Goal: Contribute content: Contribute content

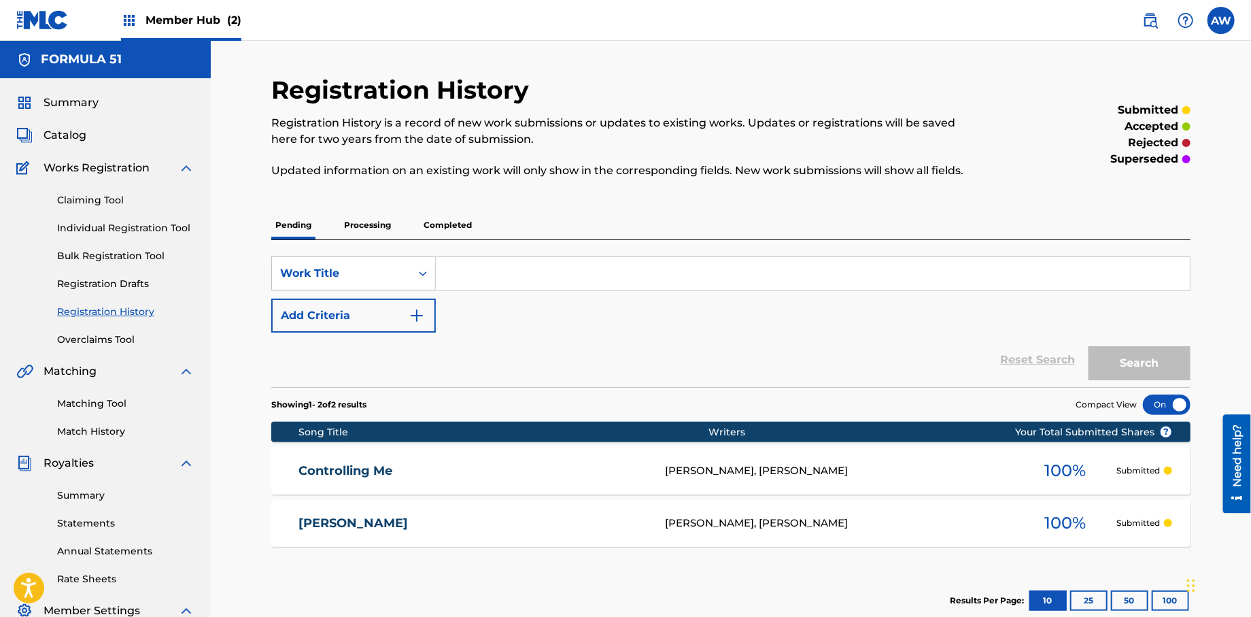
click at [483, 271] on input "Search Form" at bounding box center [813, 273] width 754 height 33
click at [501, 272] on input "Eyes On The Road" at bounding box center [813, 273] width 754 height 33
click at [483, 275] on input "Eyes On the Road" at bounding box center [813, 273] width 754 height 33
type input "Eyes on the Road"
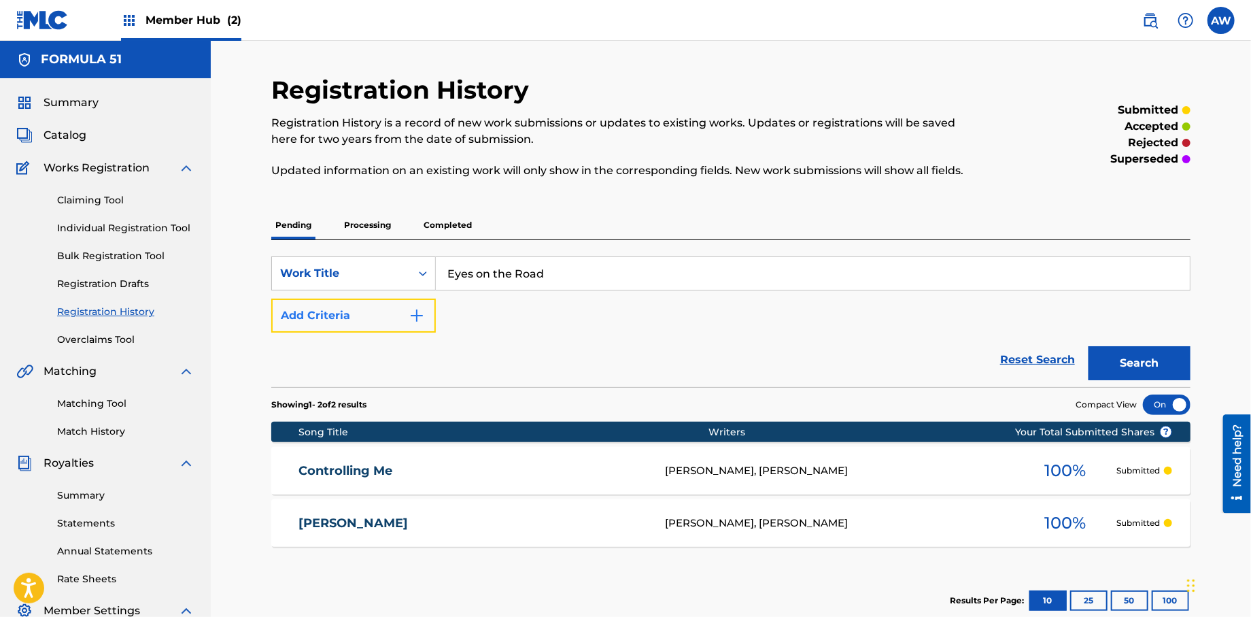
click at [419, 322] on img "Search Form" at bounding box center [417, 315] width 16 height 16
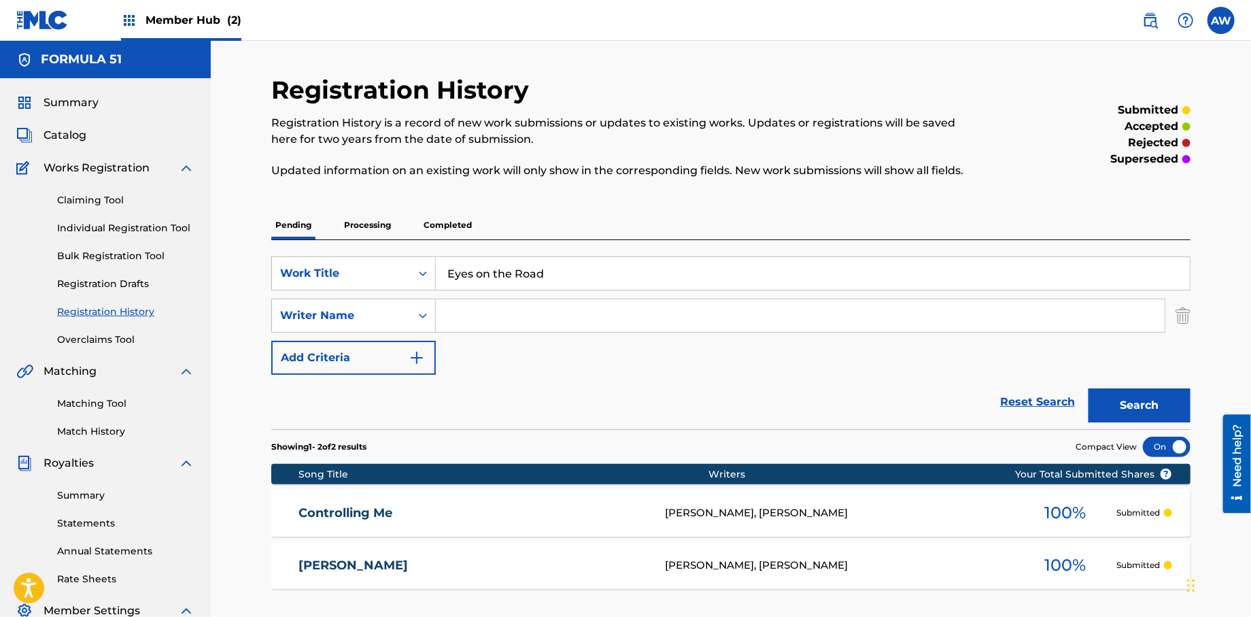
click at [483, 322] on input "Search Form" at bounding box center [800, 315] width 729 height 33
type input "[PERSON_NAME]"
click at [429, 366] on button "Add Criteria" at bounding box center [353, 358] width 165 height 34
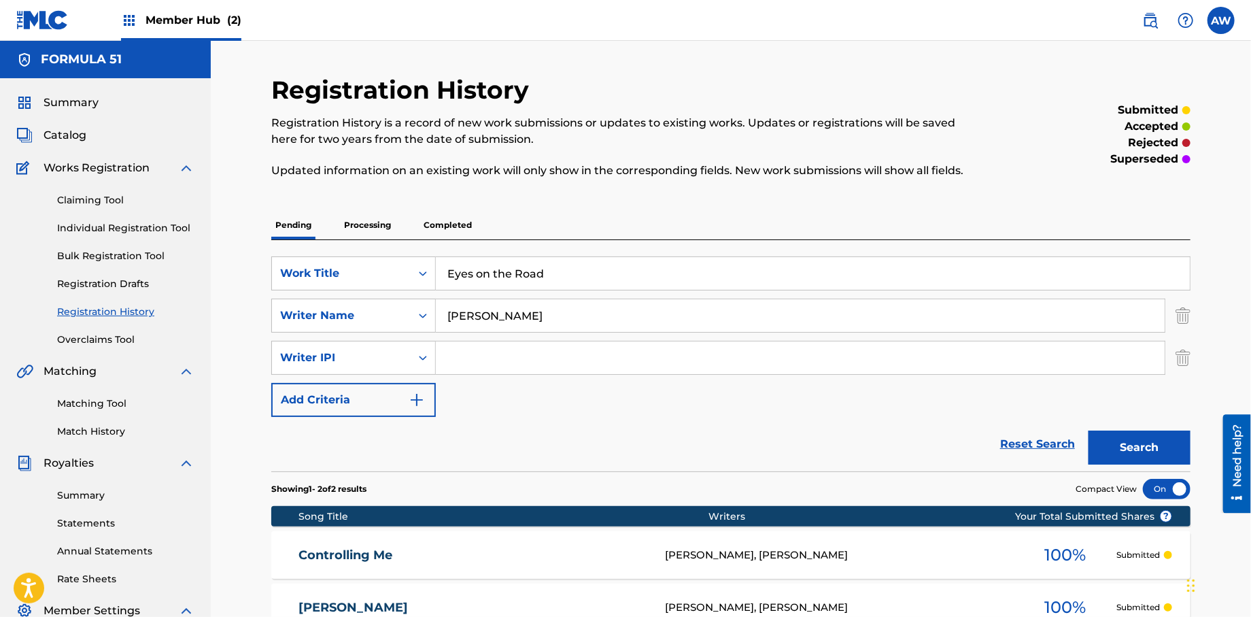
click at [467, 366] on input "Search Form" at bounding box center [800, 357] width 729 height 33
type input "572298521"
click at [425, 405] on img "Search Form" at bounding box center [417, 400] width 16 height 16
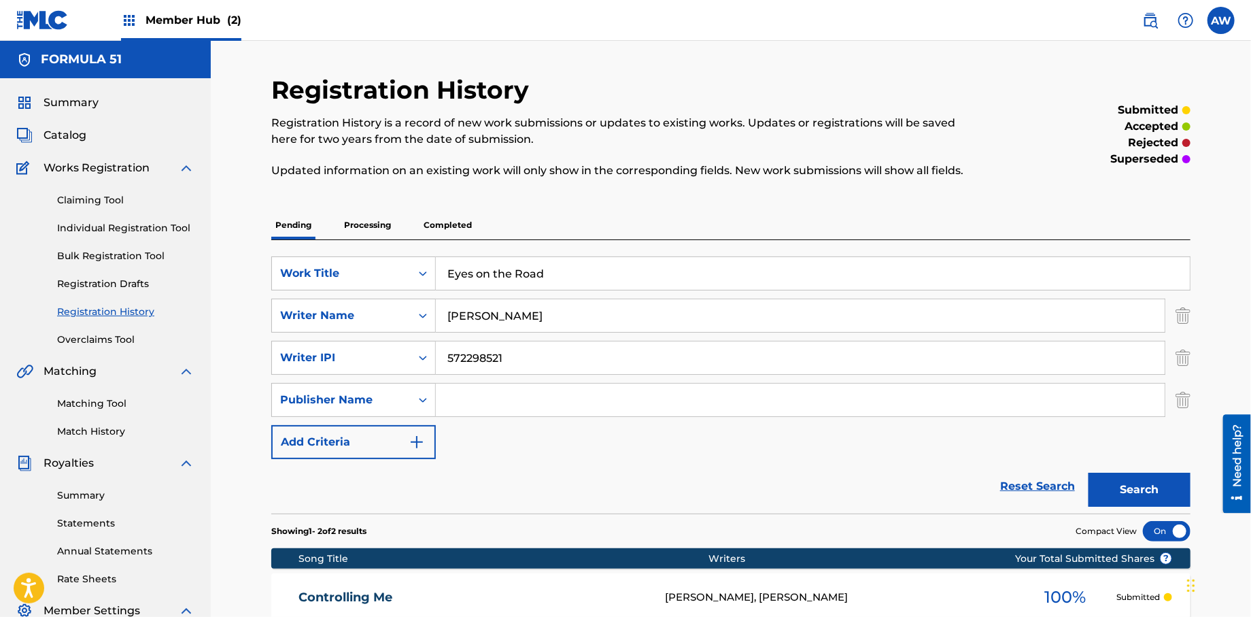
click at [475, 413] on input "Search Form" at bounding box center [800, 399] width 729 height 33
type input "Formula 51"
click at [429, 455] on button "Add Criteria" at bounding box center [353, 442] width 165 height 34
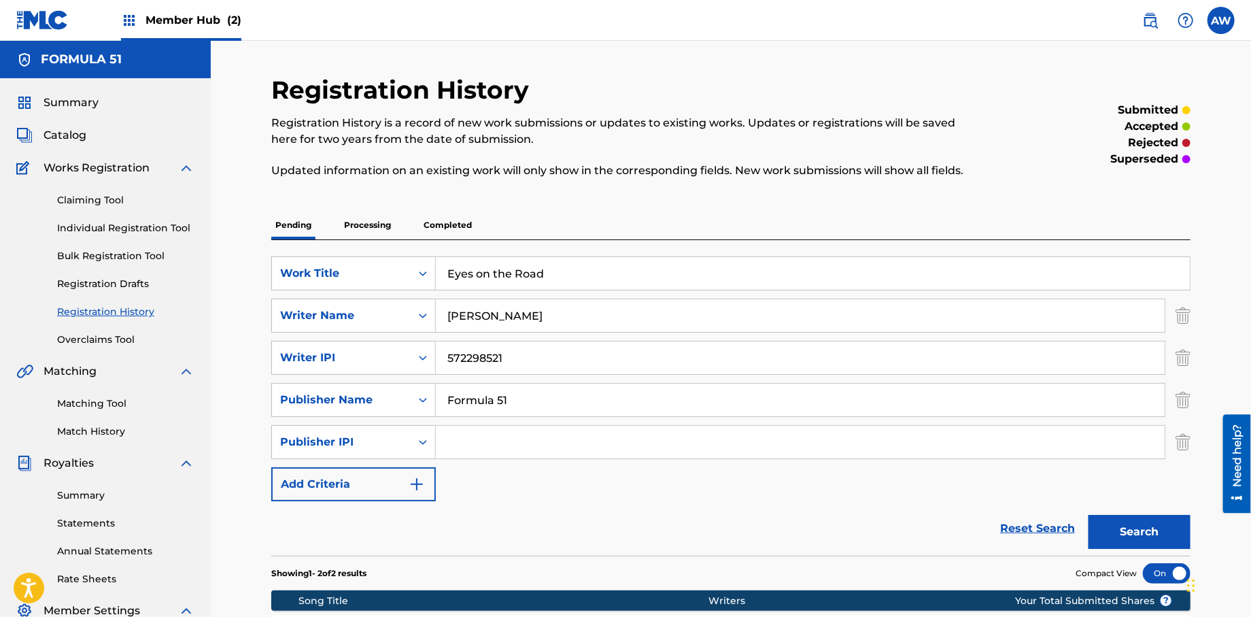
click at [504, 453] on input "Search Form" at bounding box center [800, 442] width 729 height 33
type input "1106052708"
click at [431, 493] on button "Add Criteria" at bounding box center [353, 484] width 165 height 34
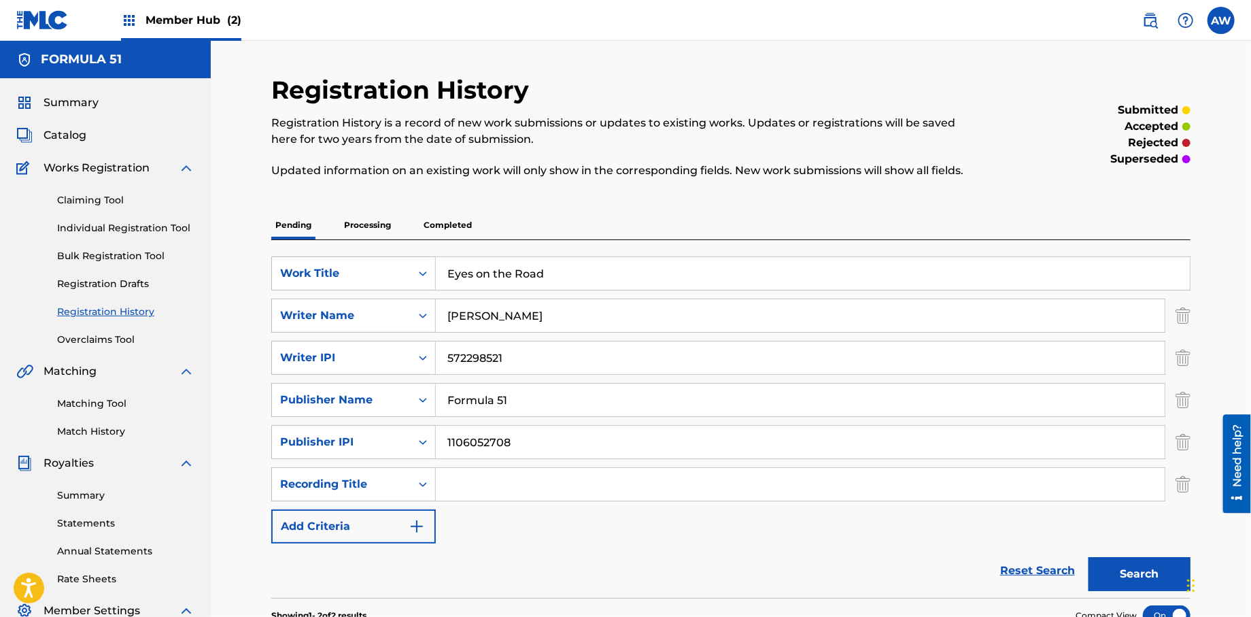
click at [462, 493] on input "Search Form" at bounding box center [800, 484] width 729 height 33
type input "Papers Vol, 1."
click at [430, 537] on button "Add Criteria" at bounding box center [353, 526] width 165 height 34
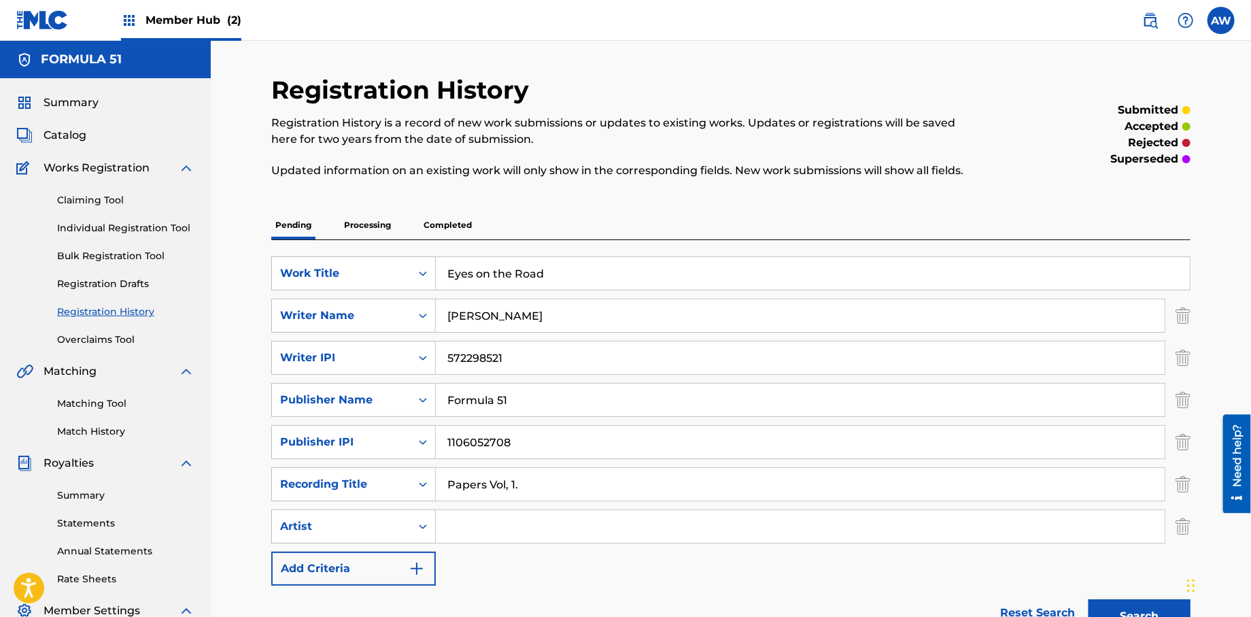
click at [540, 536] on input "Search Form" at bounding box center [800, 526] width 729 height 33
type input "T-Rock"
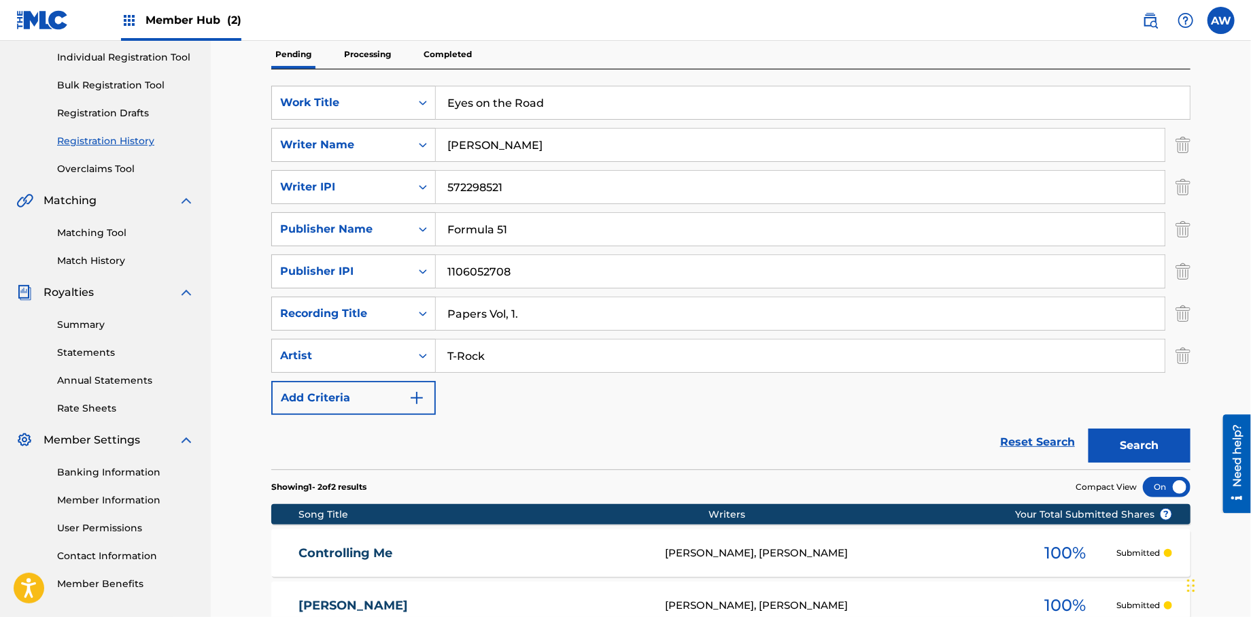
scroll to position [178, 0]
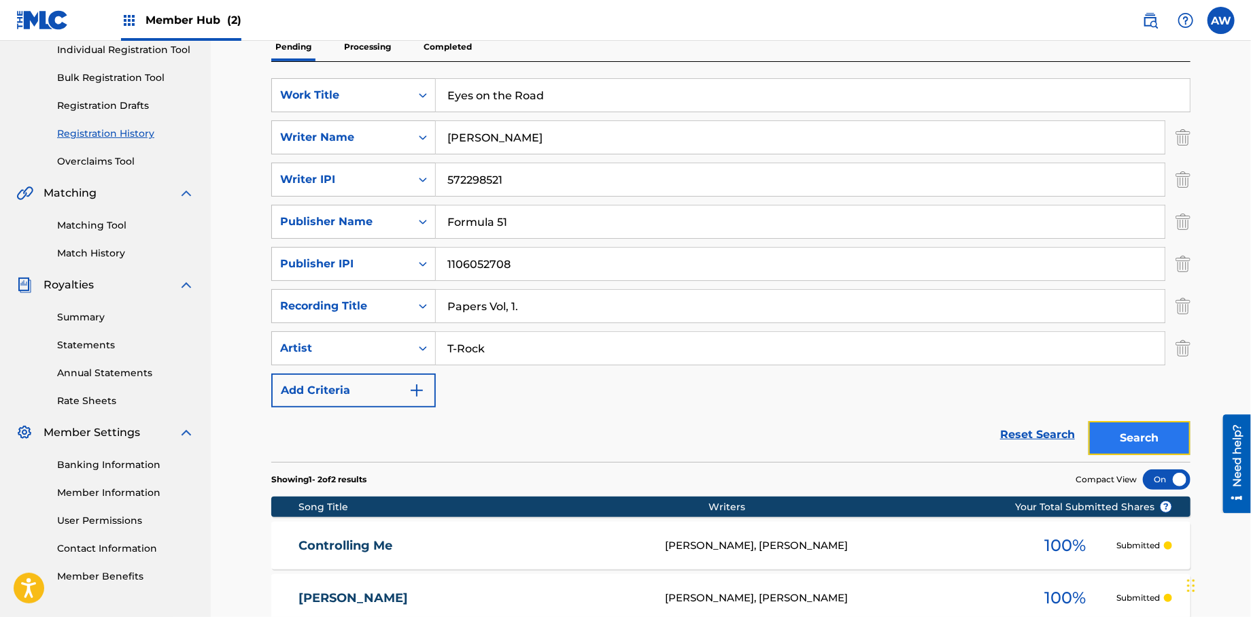
click at [1119, 443] on button "Search" at bounding box center [1140, 438] width 102 height 34
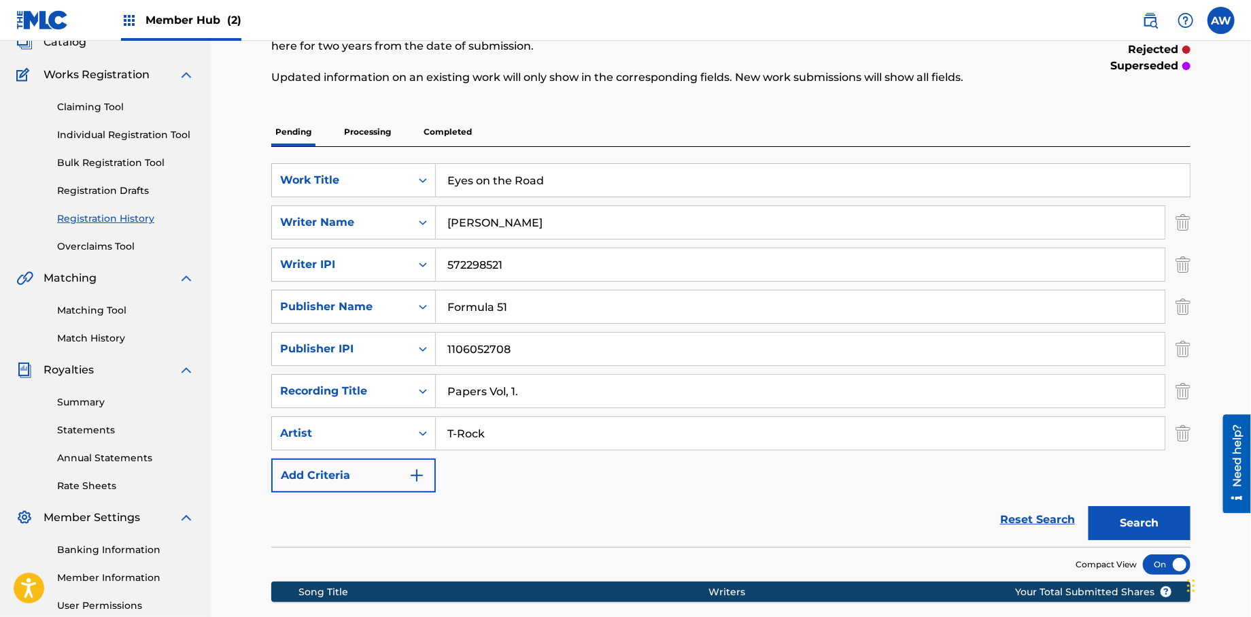
scroll to position [87, 0]
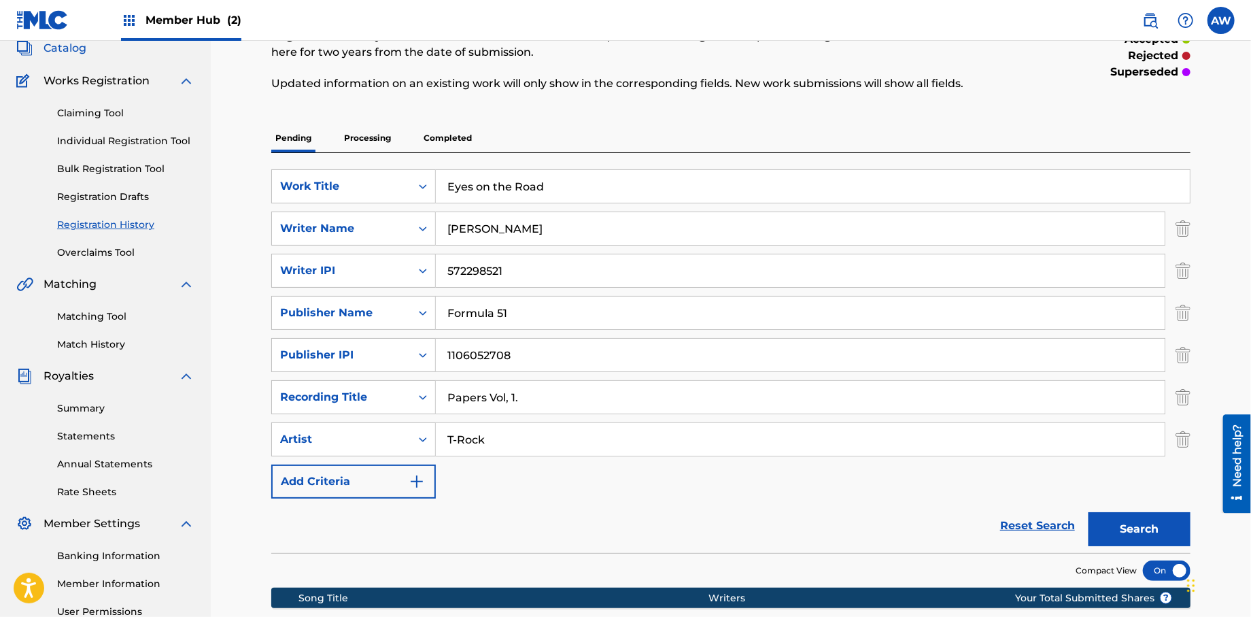
click at [68, 48] on span "Catalog" at bounding box center [65, 48] width 43 height 16
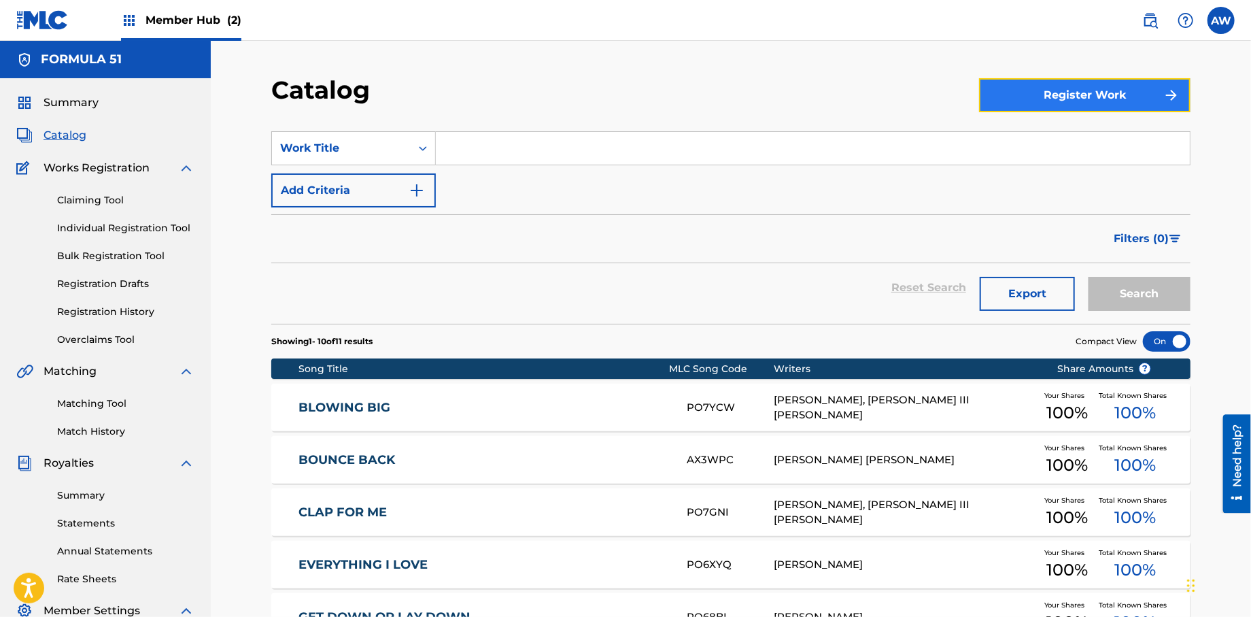
click at [1001, 95] on button "Register Work" at bounding box center [1084, 95] width 211 height 34
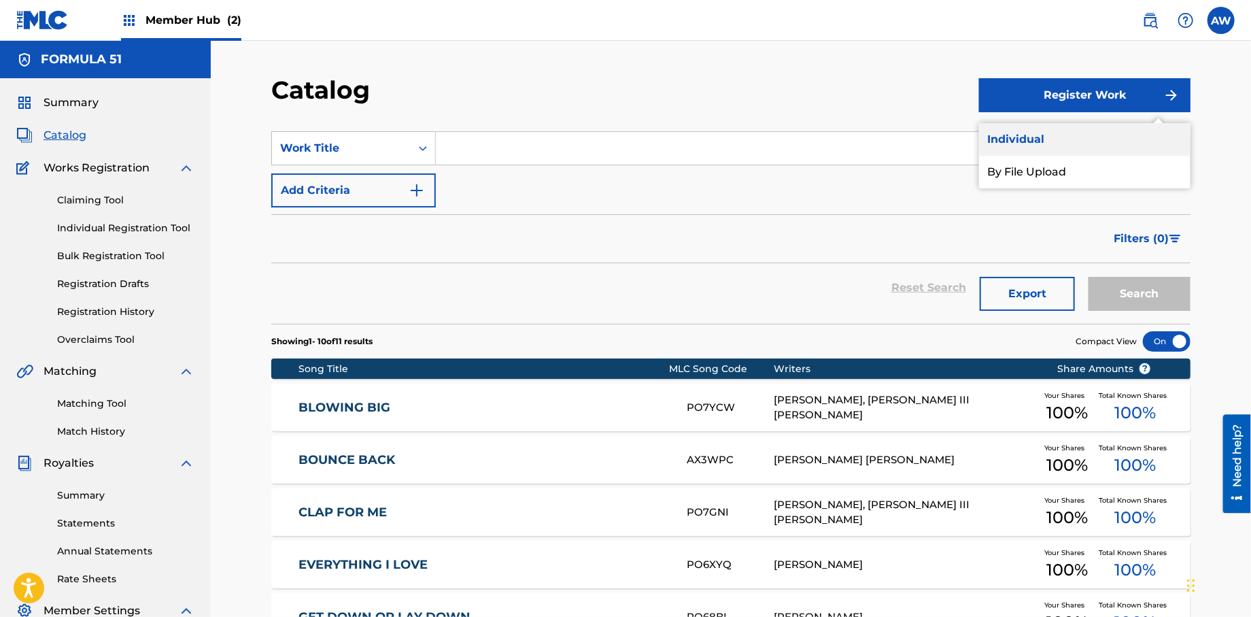
click at [1059, 131] on link "Individual" at bounding box center [1084, 139] width 211 height 33
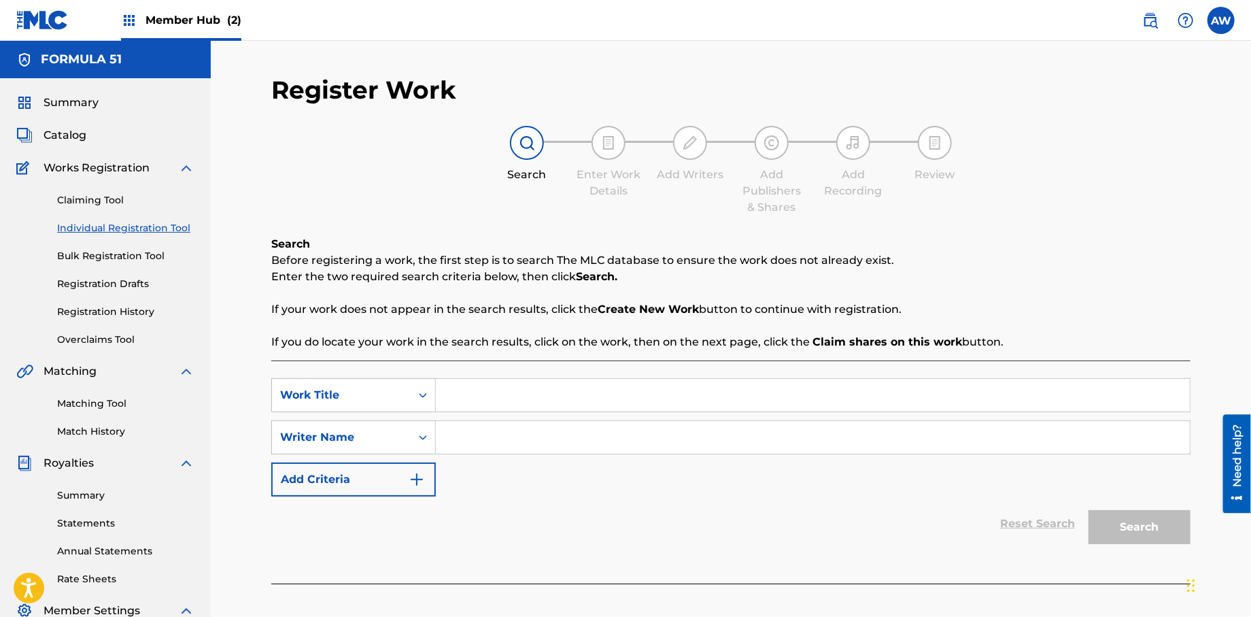
click at [487, 383] on input "Search Form" at bounding box center [813, 395] width 754 height 33
type input "Eyes on the Road"
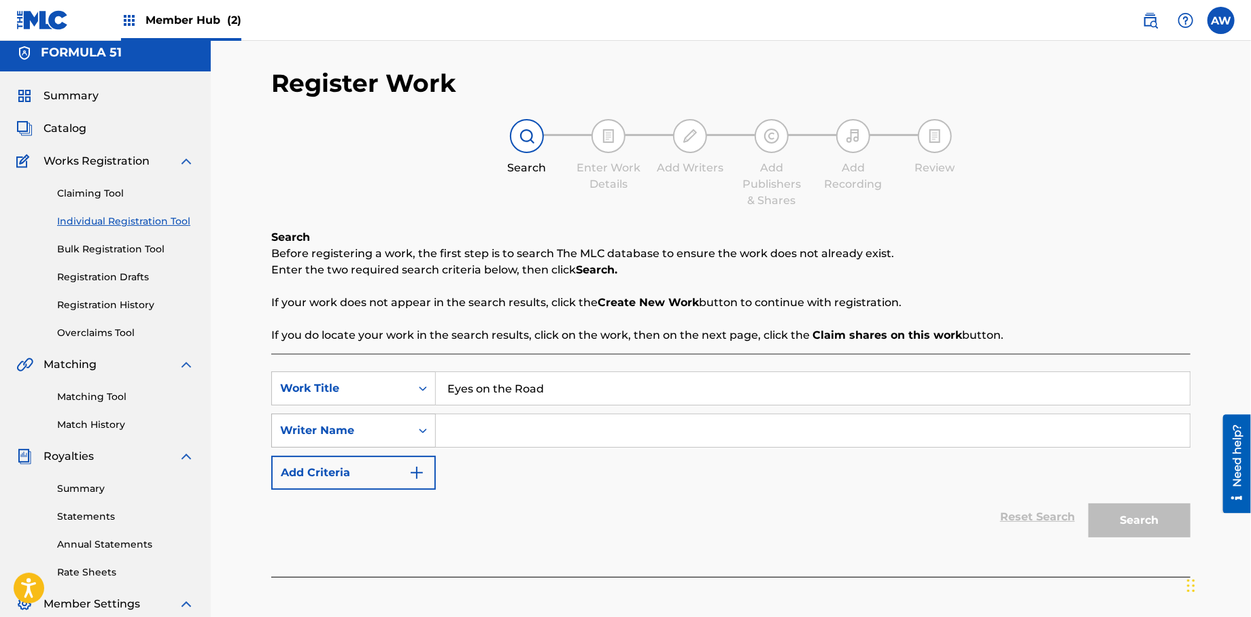
click at [430, 437] on div "Search Form" at bounding box center [423, 430] width 24 height 24
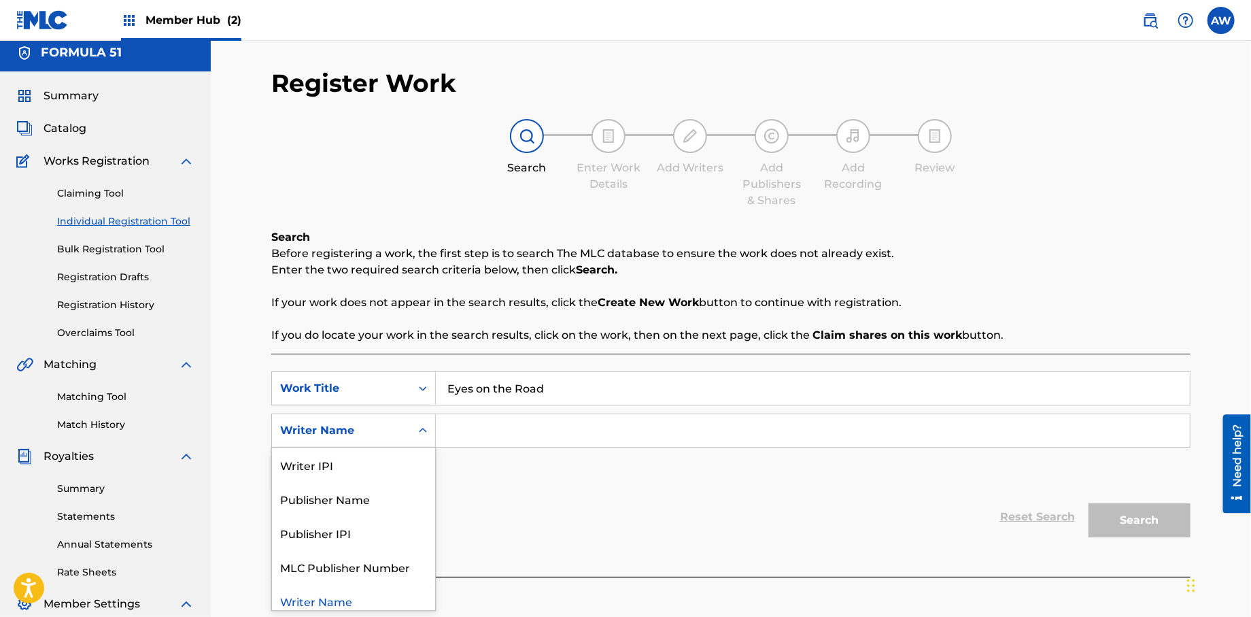
scroll to position [7, 0]
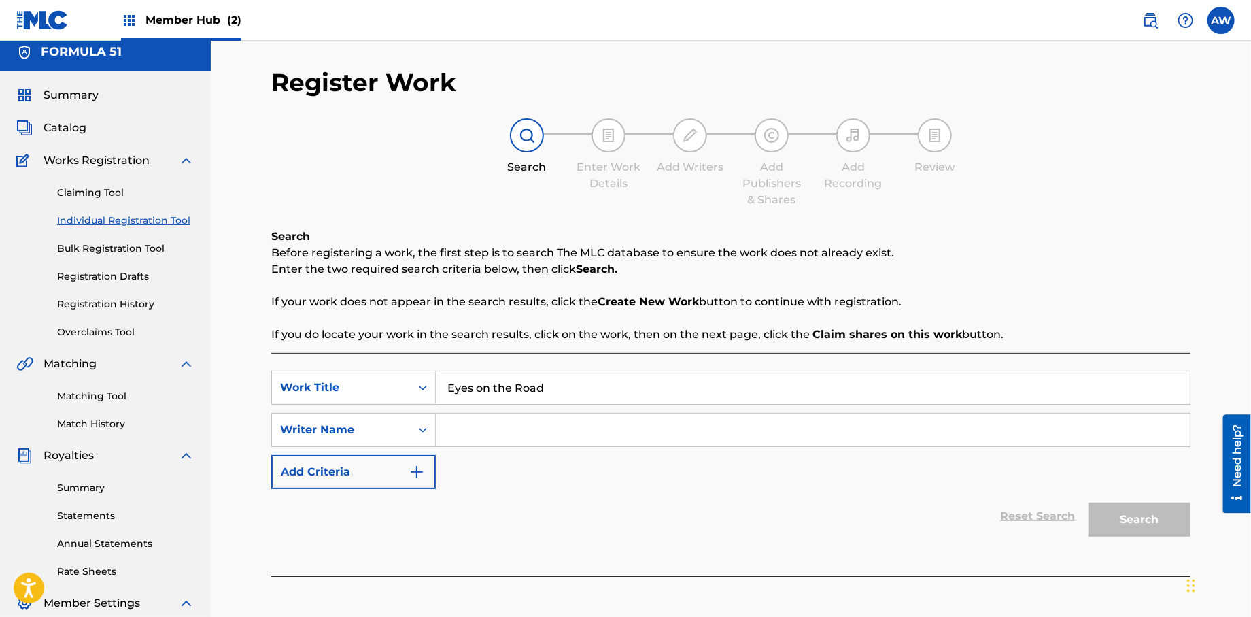
click at [429, 434] on icon "Search Form" at bounding box center [423, 430] width 14 height 14
click at [441, 433] on input "Search Form" at bounding box center [813, 429] width 754 height 33
type input "[PERSON_NAME]"
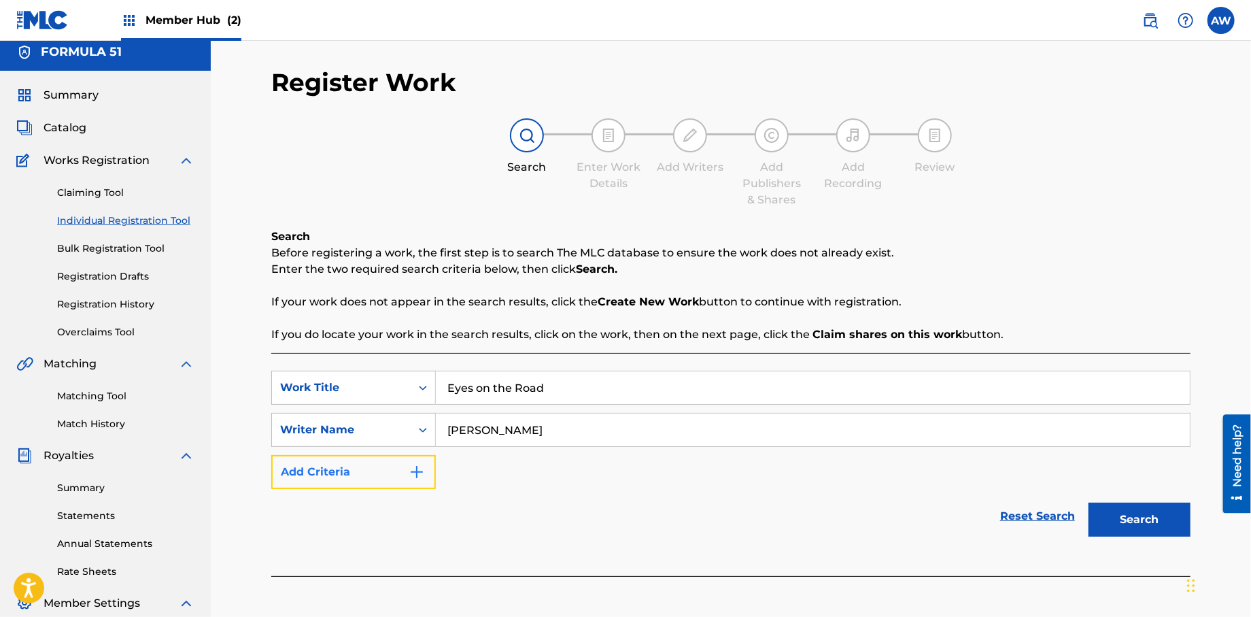
click at [428, 471] on button "Add Criteria" at bounding box center [353, 472] width 165 height 34
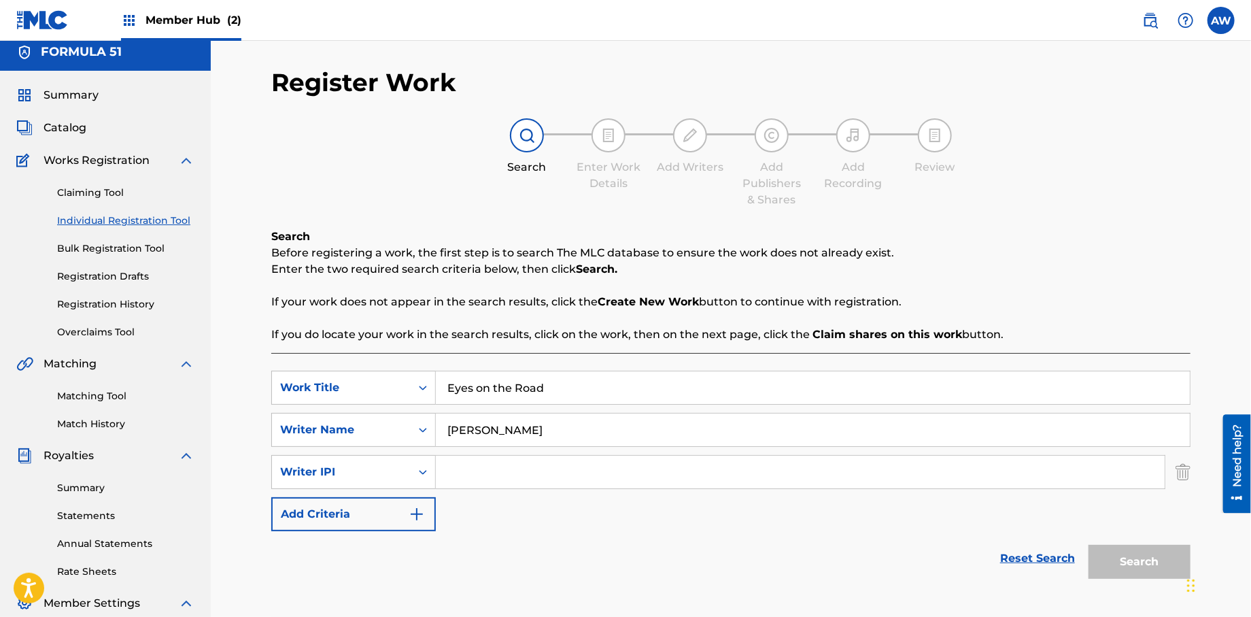
click at [472, 468] on input "Search Form" at bounding box center [800, 472] width 729 height 33
type input "572298521"
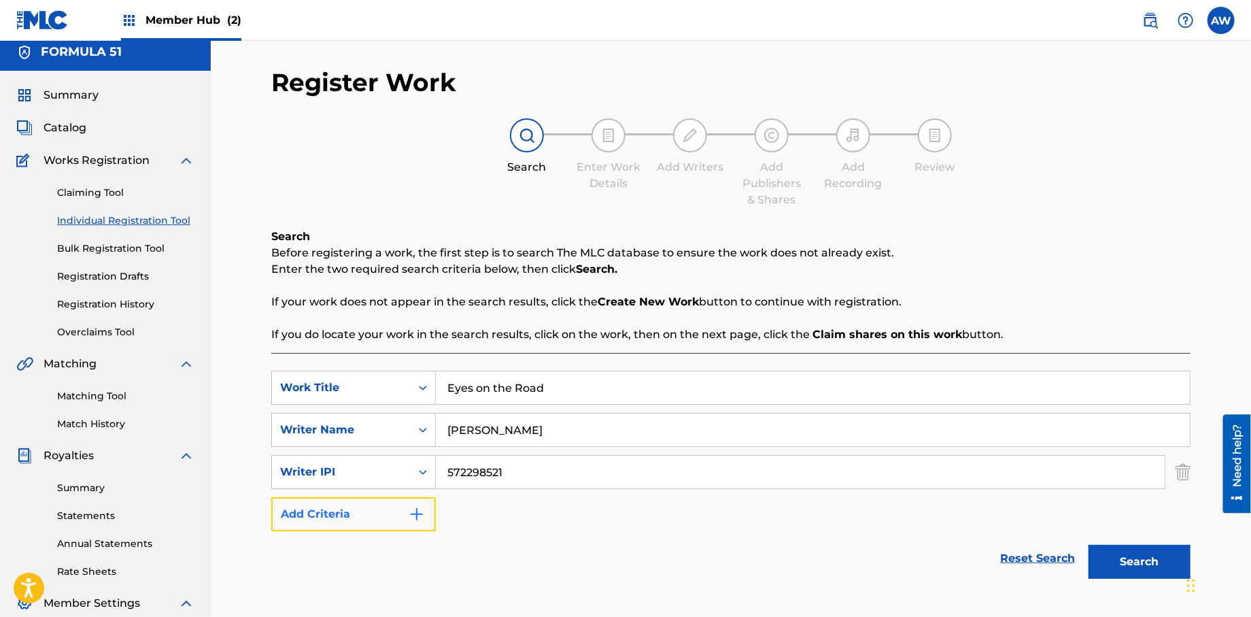
click at [430, 529] on button "Add Criteria" at bounding box center [353, 514] width 165 height 34
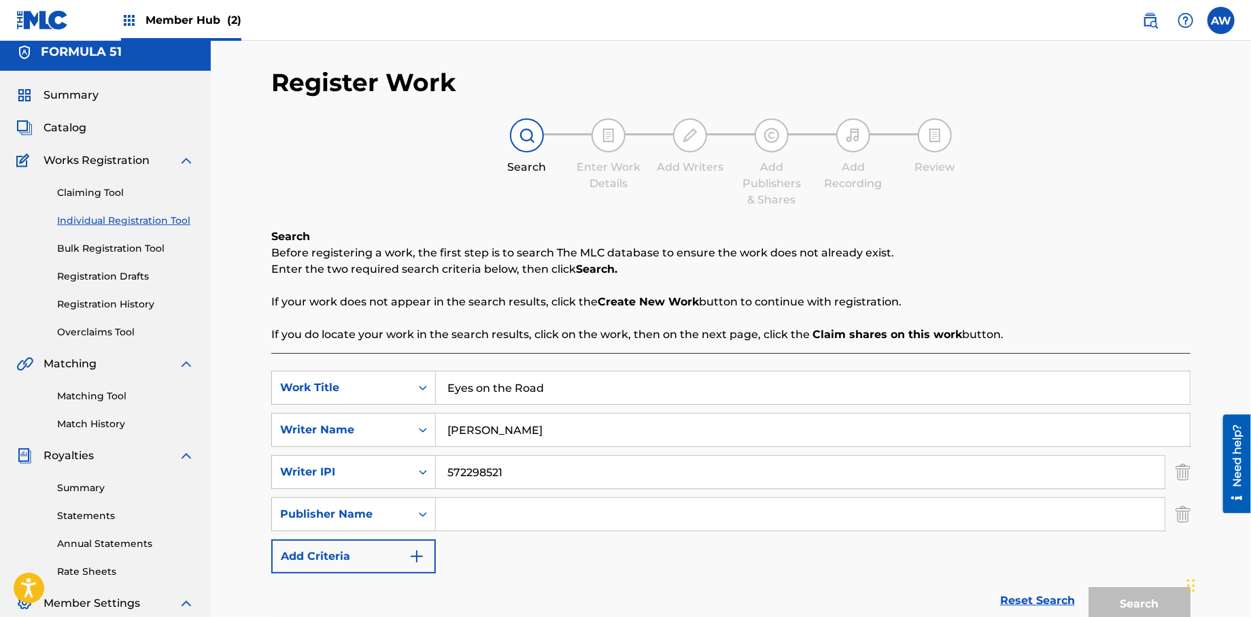
click at [447, 518] on input "Search Form" at bounding box center [800, 514] width 729 height 33
type input "Formula 51"
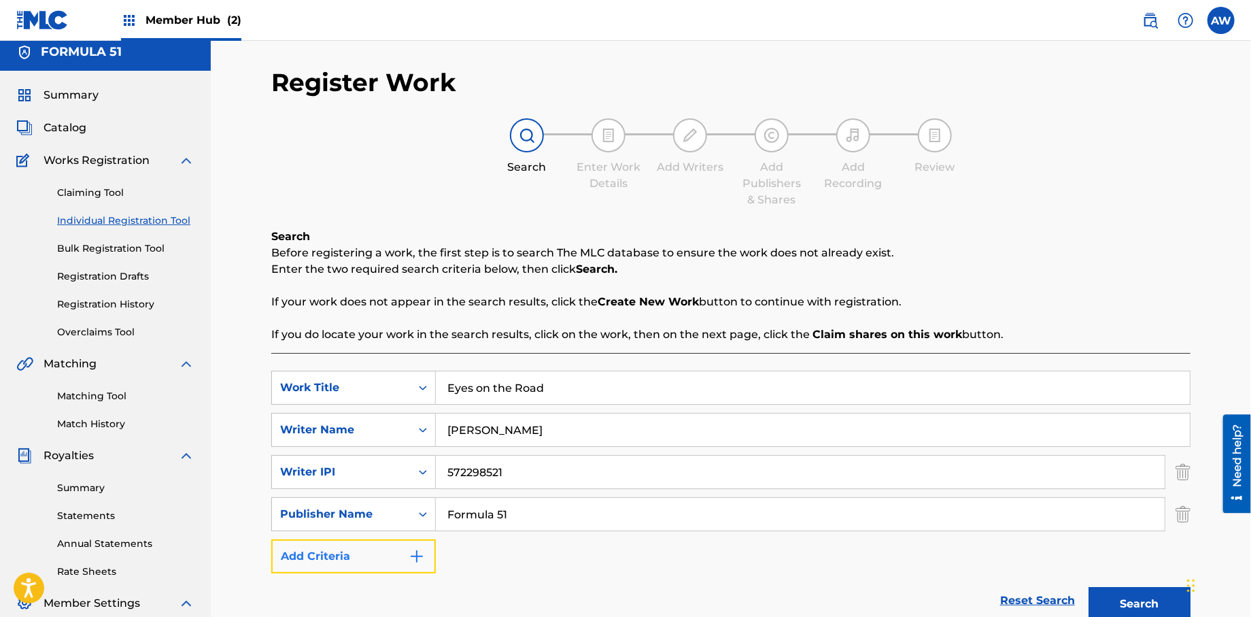
click at [428, 555] on button "Add Criteria" at bounding box center [353, 556] width 165 height 34
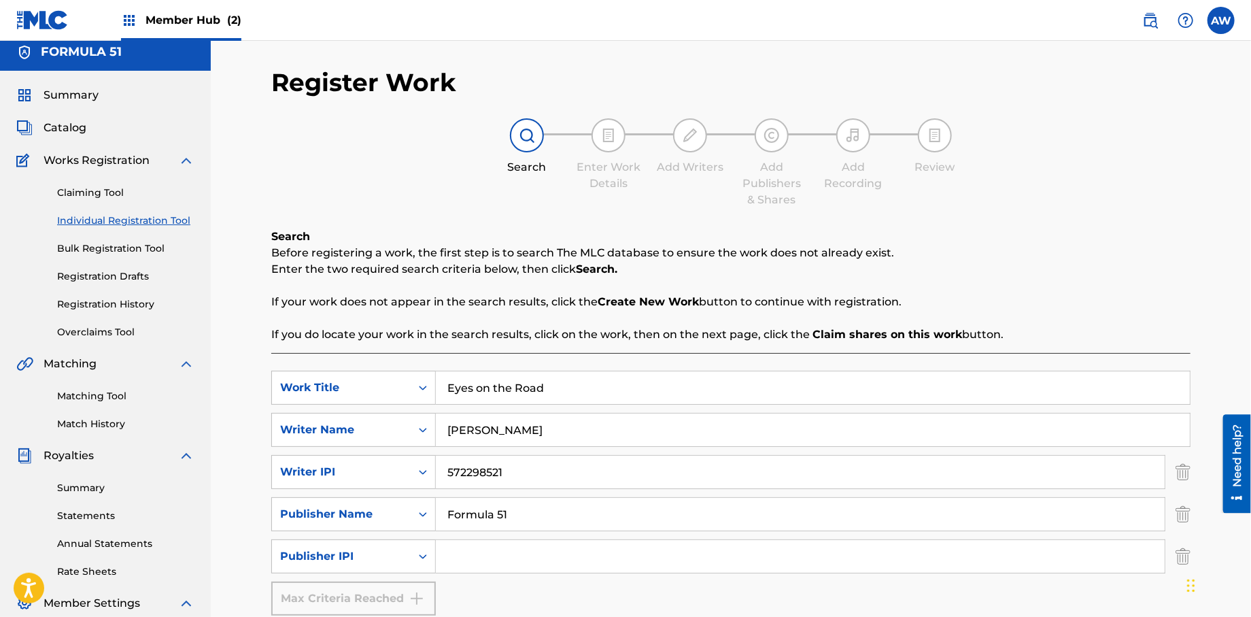
click at [455, 560] on input "Search Form" at bounding box center [800, 556] width 729 height 33
type input "1106052708"
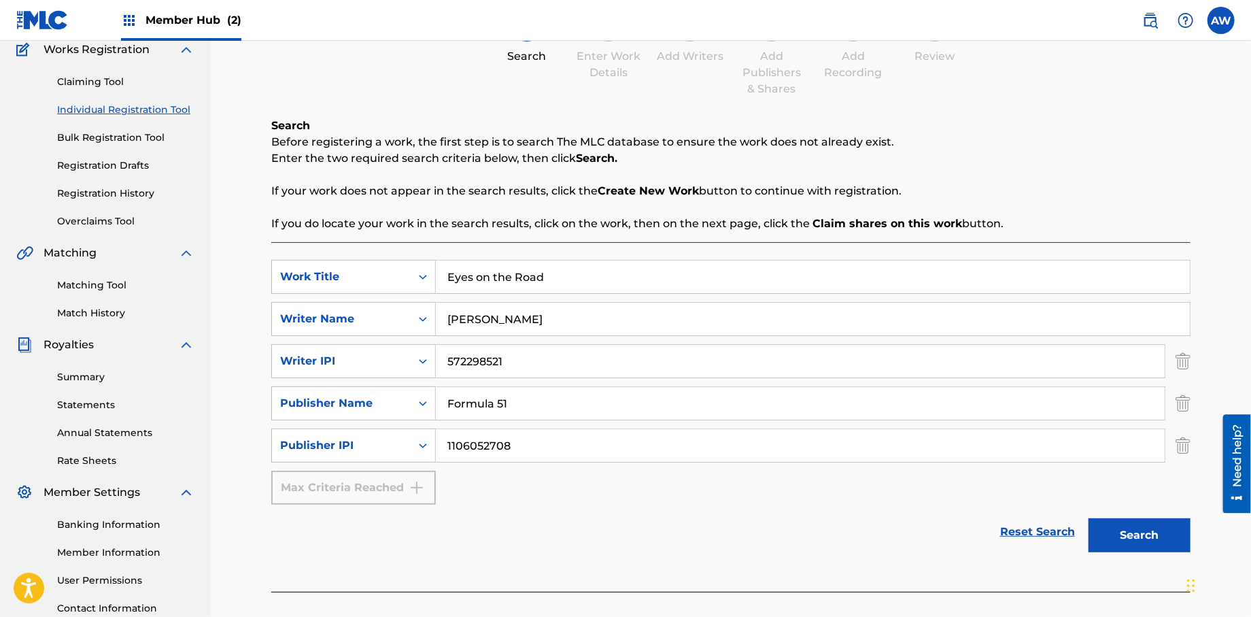
scroll to position [120, 0]
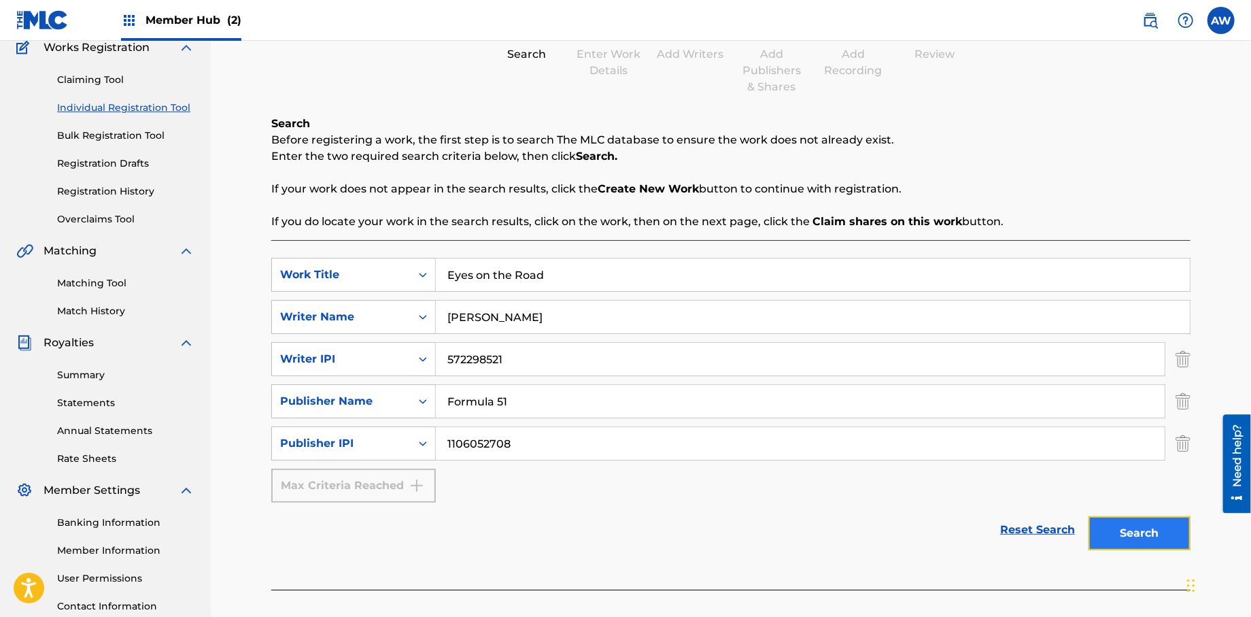
click at [1132, 536] on button "Search" at bounding box center [1140, 533] width 102 height 34
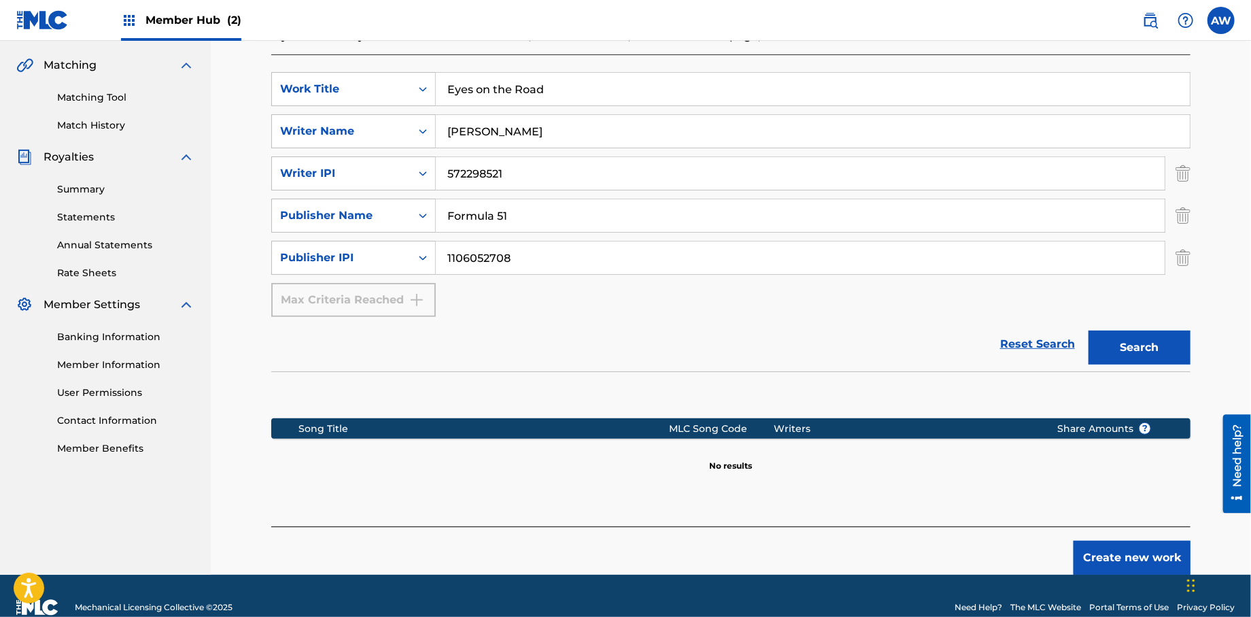
scroll to position [326, 0]
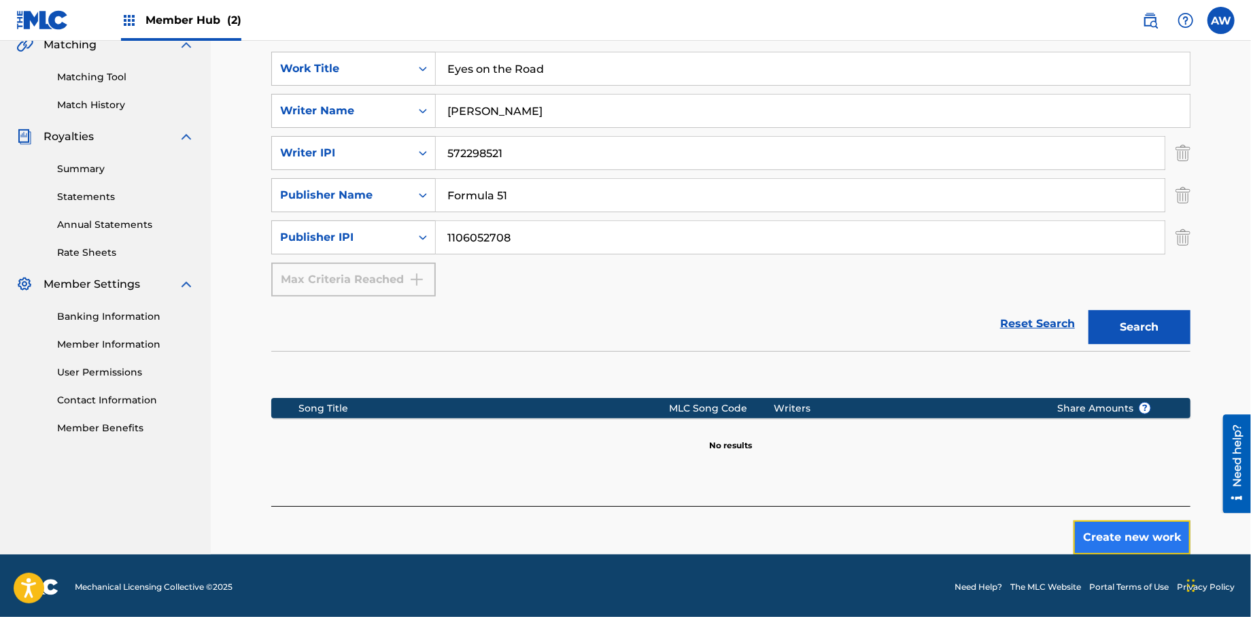
click at [1131, 533] on button "Create new work" at bounding box center [1132, 537] width 117 height 34
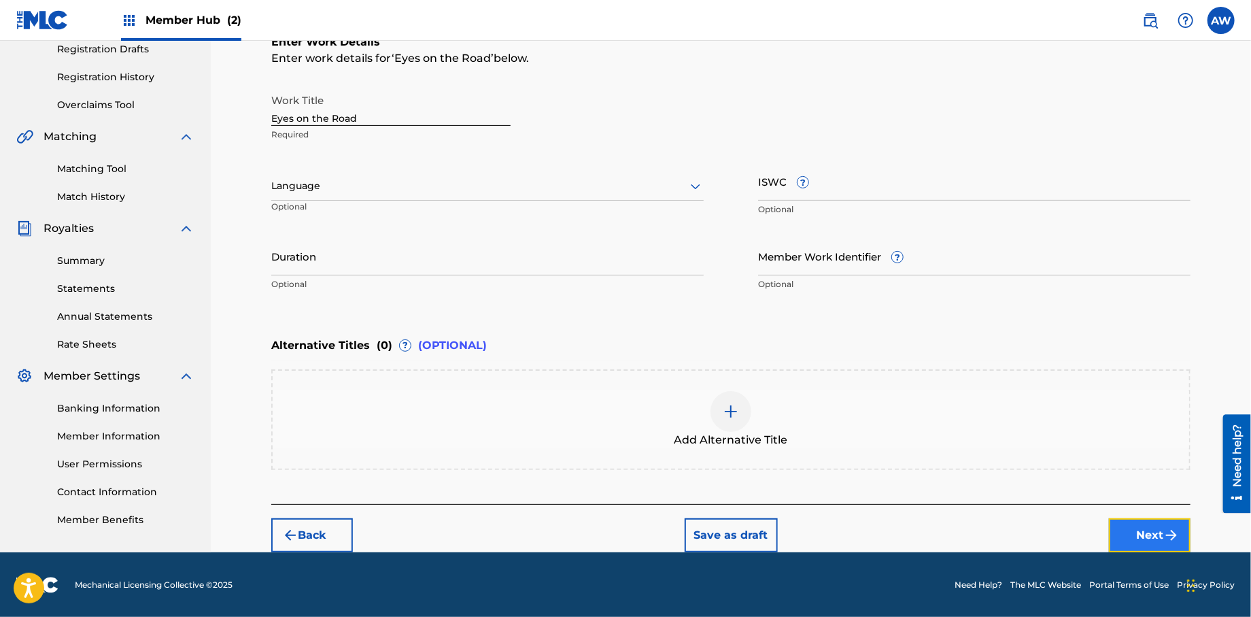
click at [1129, 530] on button "Next" at bounding box center [1150, 535] width 82 height 34
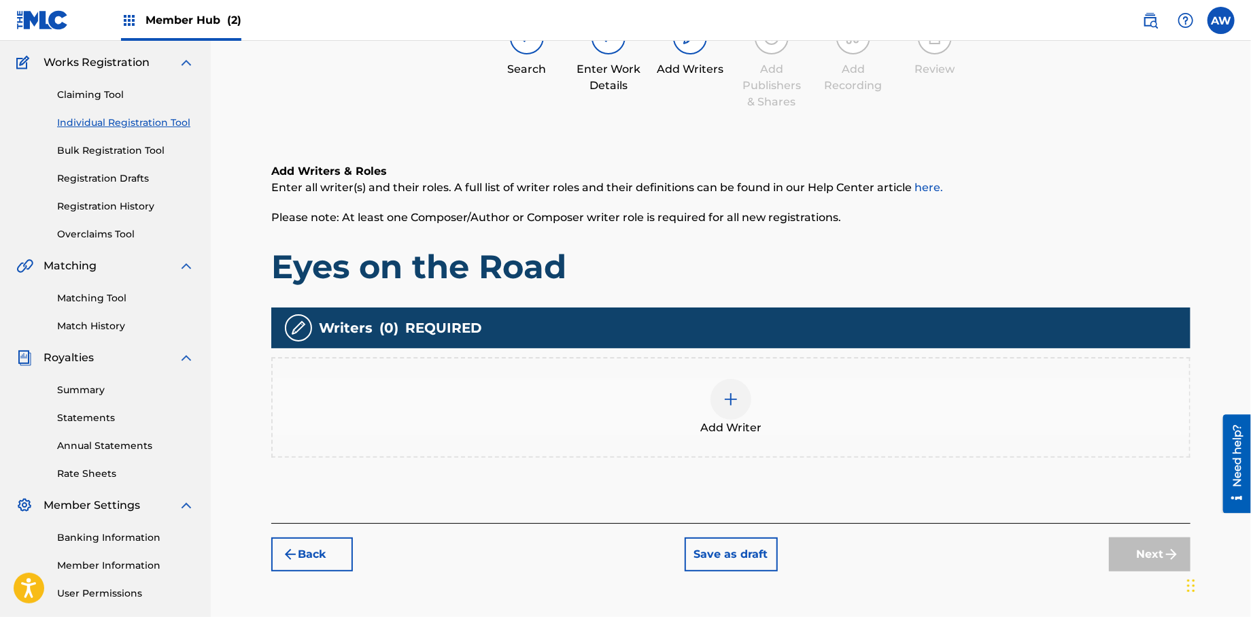
scroll to position [61, 0]
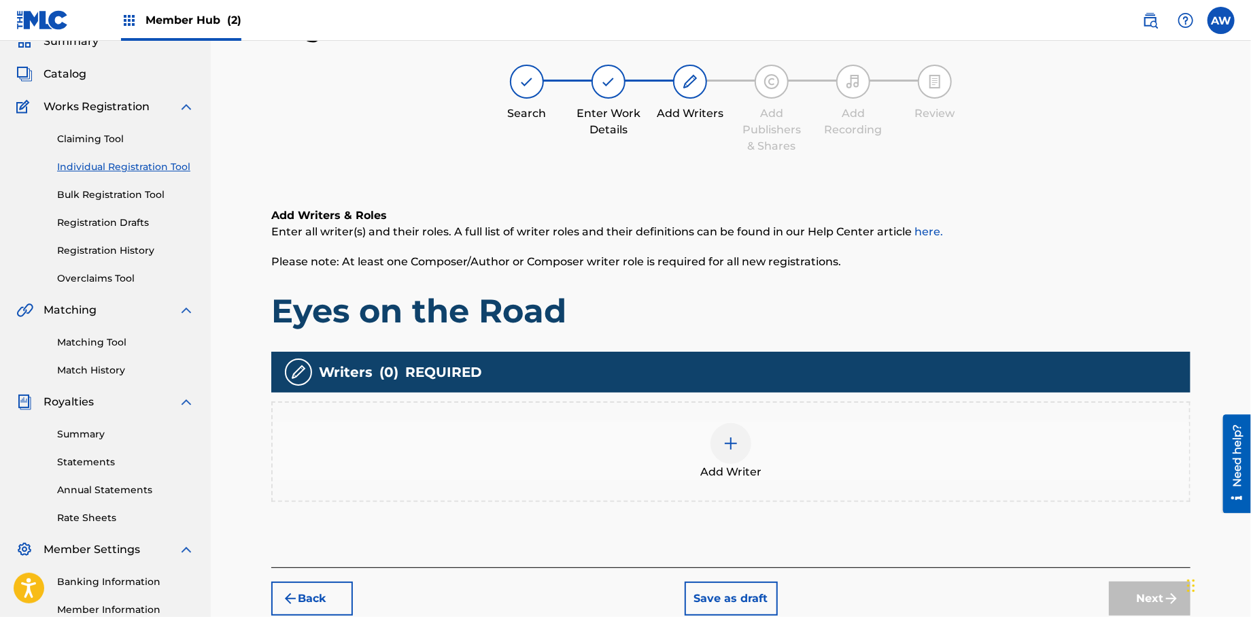
click at [731, 449] on img at bounding box center [731, 443] width 16 height 16
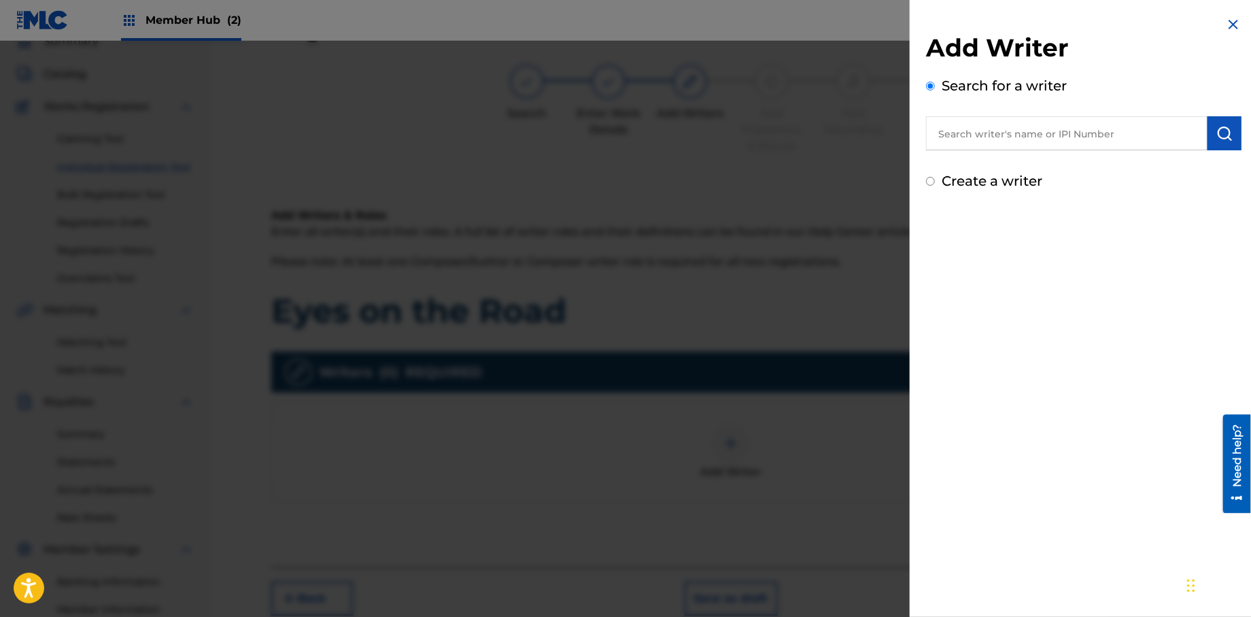
click at [967, 150] on input "text" at bounding box center [1066, 133] width 281 height 34
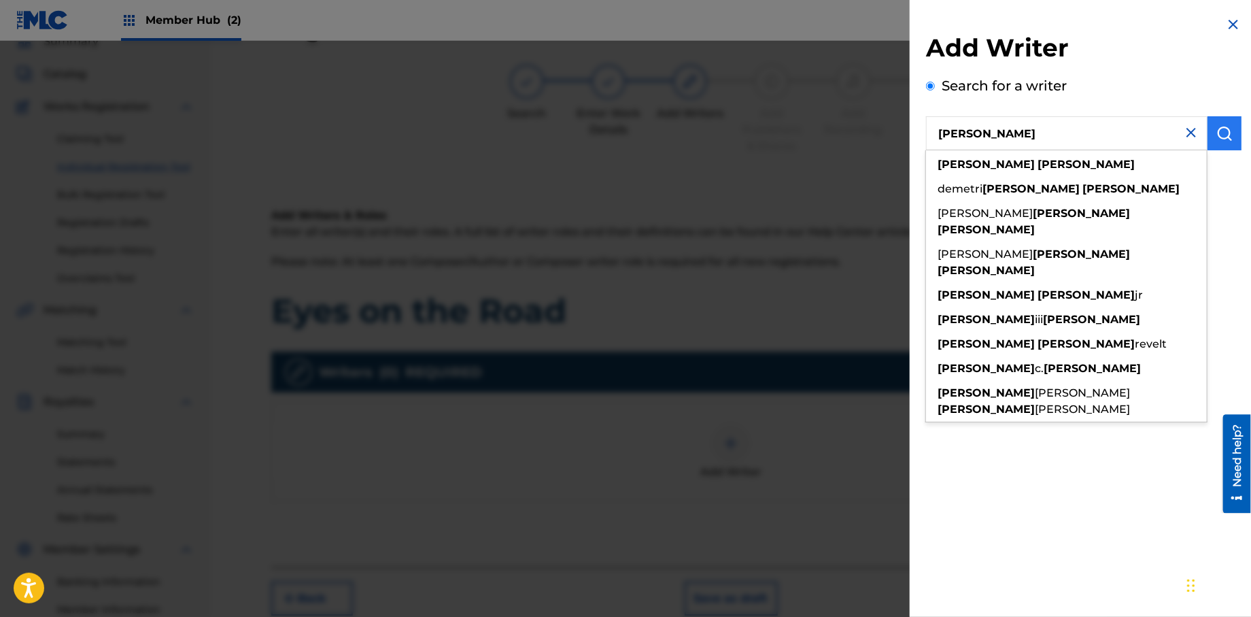
type input "[PERSON_NAME]"
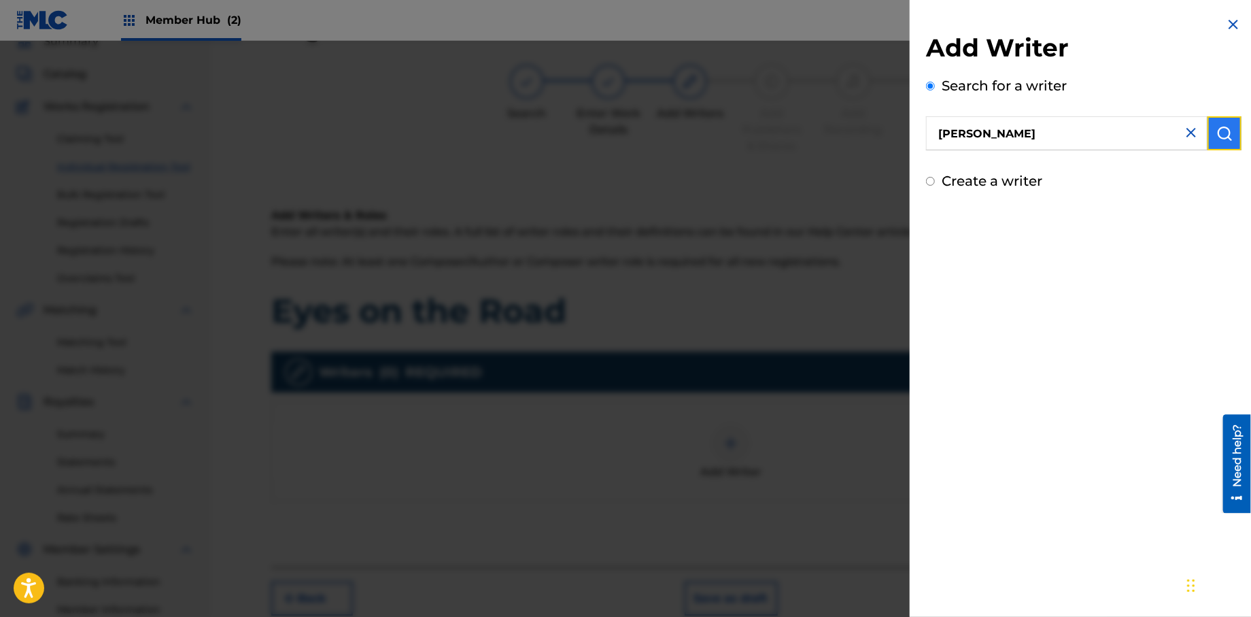
click at [1223, 139] on img "submit" at bounding box center [1224, 133] width 16 height 16
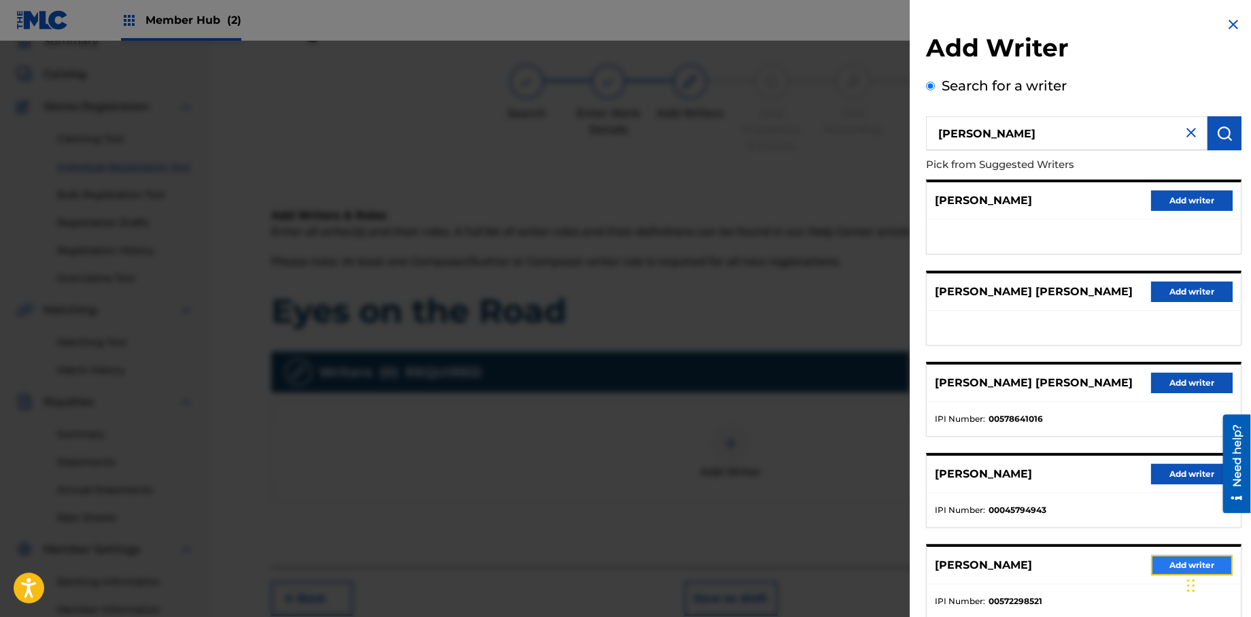
click at [1164, 561] on button "Add writer" at bounding box center [1192, 565] width 82 height 20
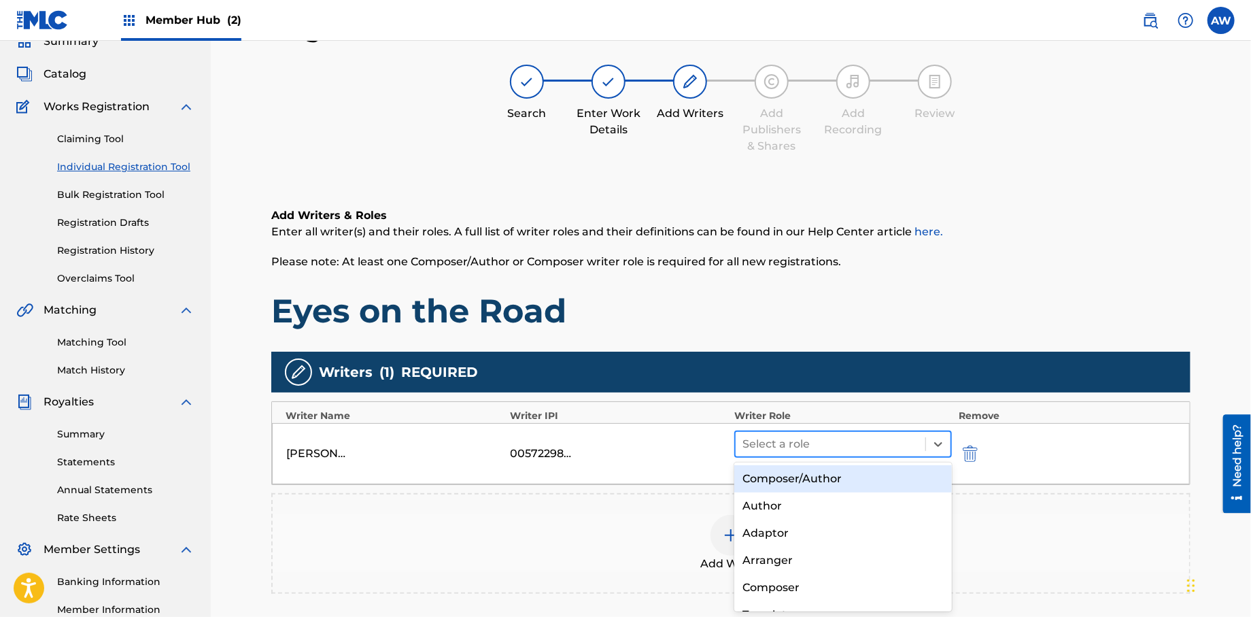
click at [745, 445] on input "text" at bounding box center [743, 444] width 3 height 16
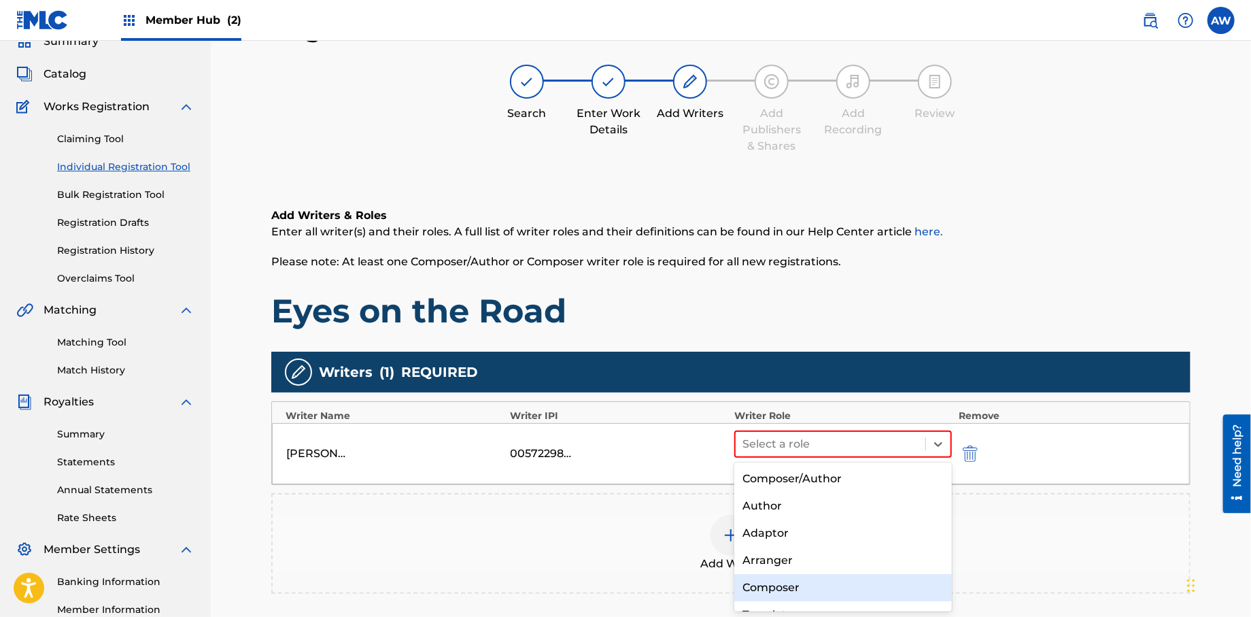
click at [776, 583] on div "Composer" at bounding box center [843, 587] width 218 height 27
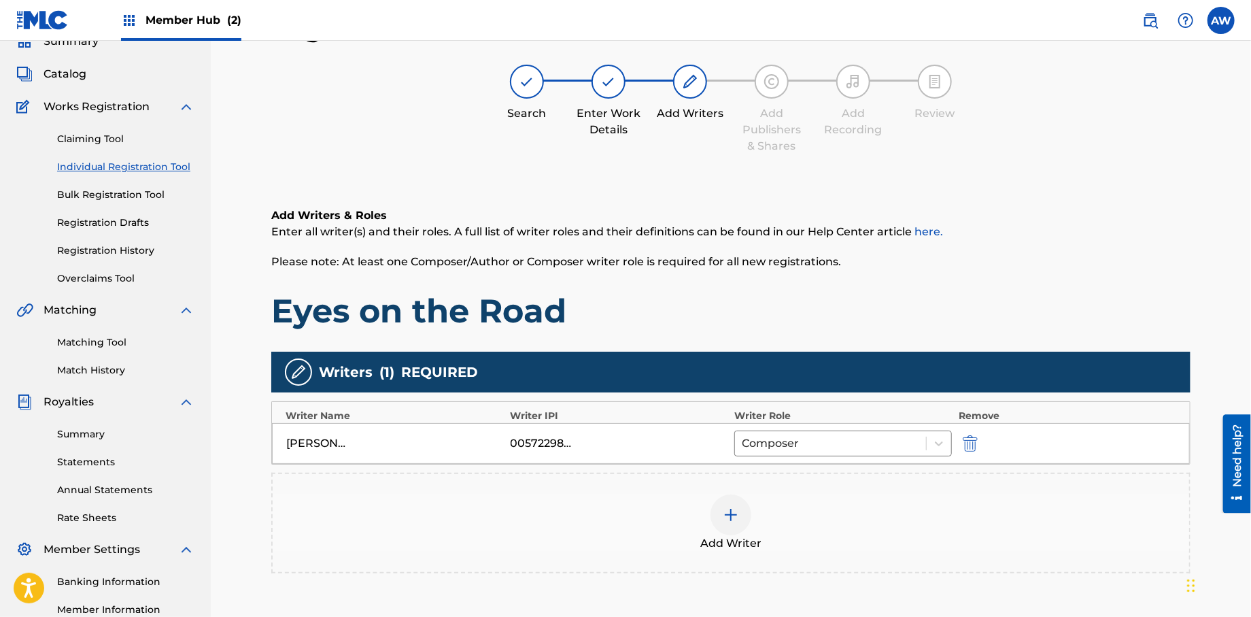
click at [734, 515] on img at bounding box center [731, 515] width 16 height 16
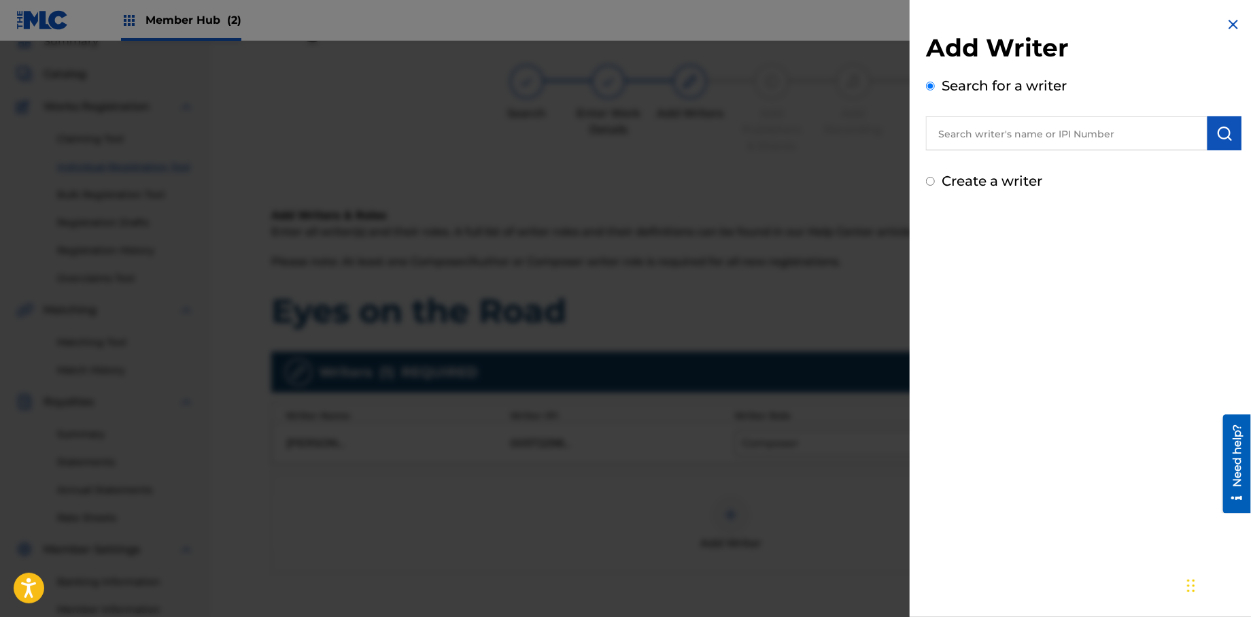
click at [929, 181] on input "Create a writer" at bounding box center [930, 181] width 9 height 9
radio input "false"
radio input "true"
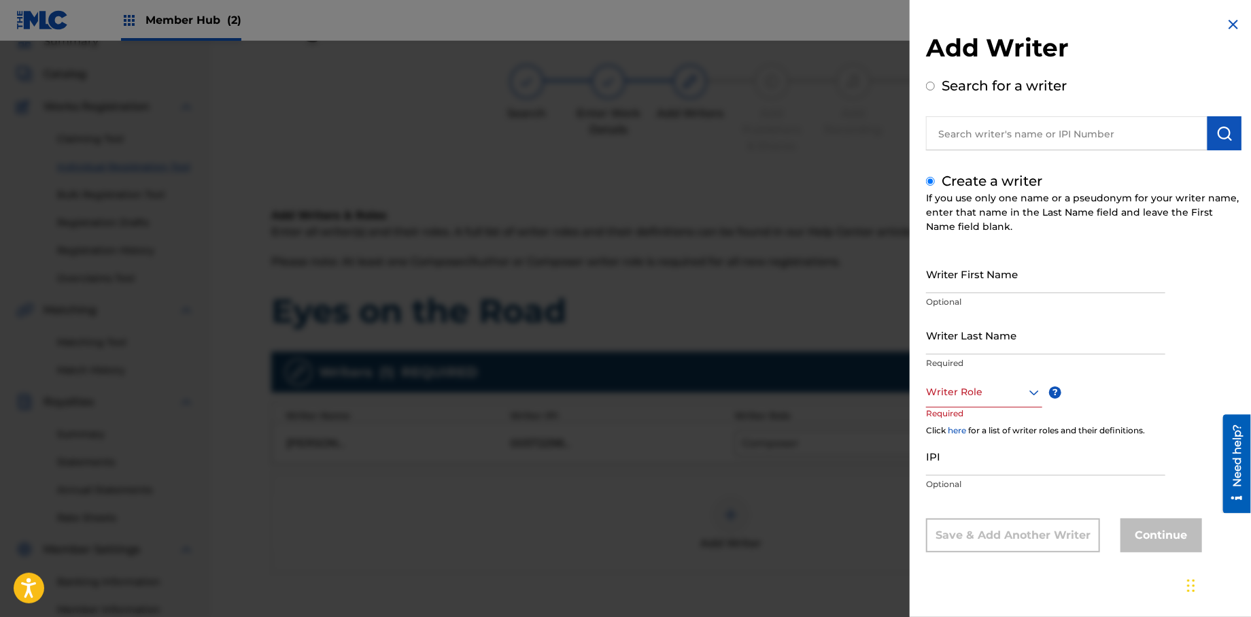
click at [948, 145] on input "text" at bounding box center [1066, 133] width 281 height 34
radio input "true"
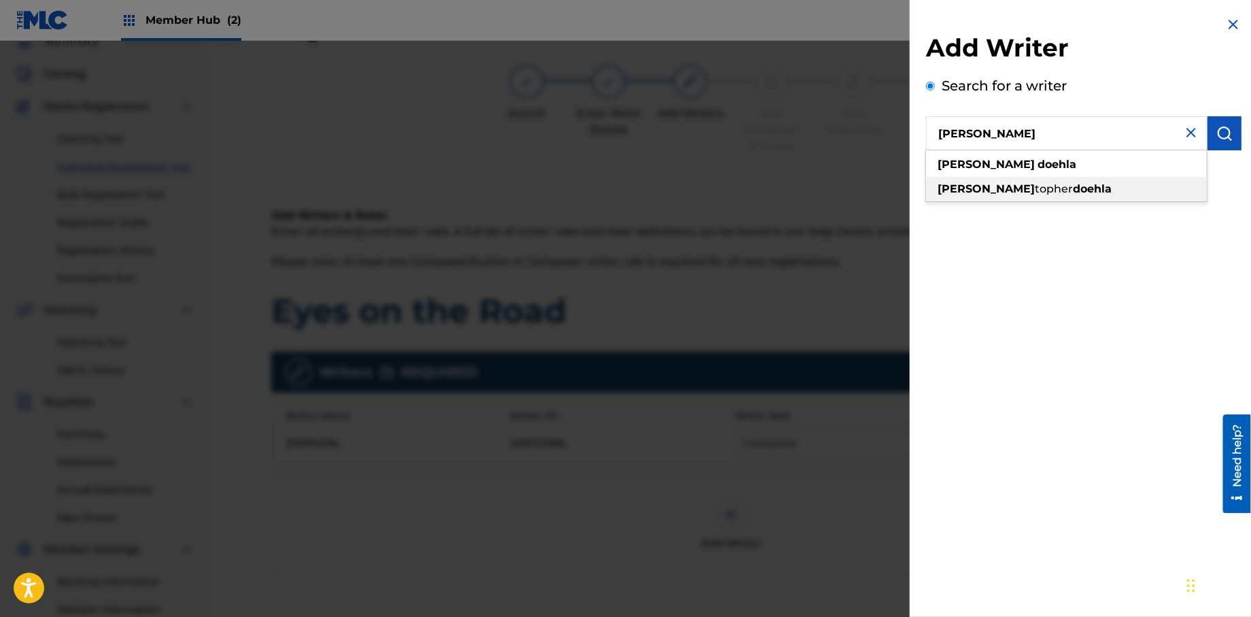
click at [1035, 190] on span "topher" at bounding box center [1054, 188] width 38 height 13
type input "[PERSON_NAME]"
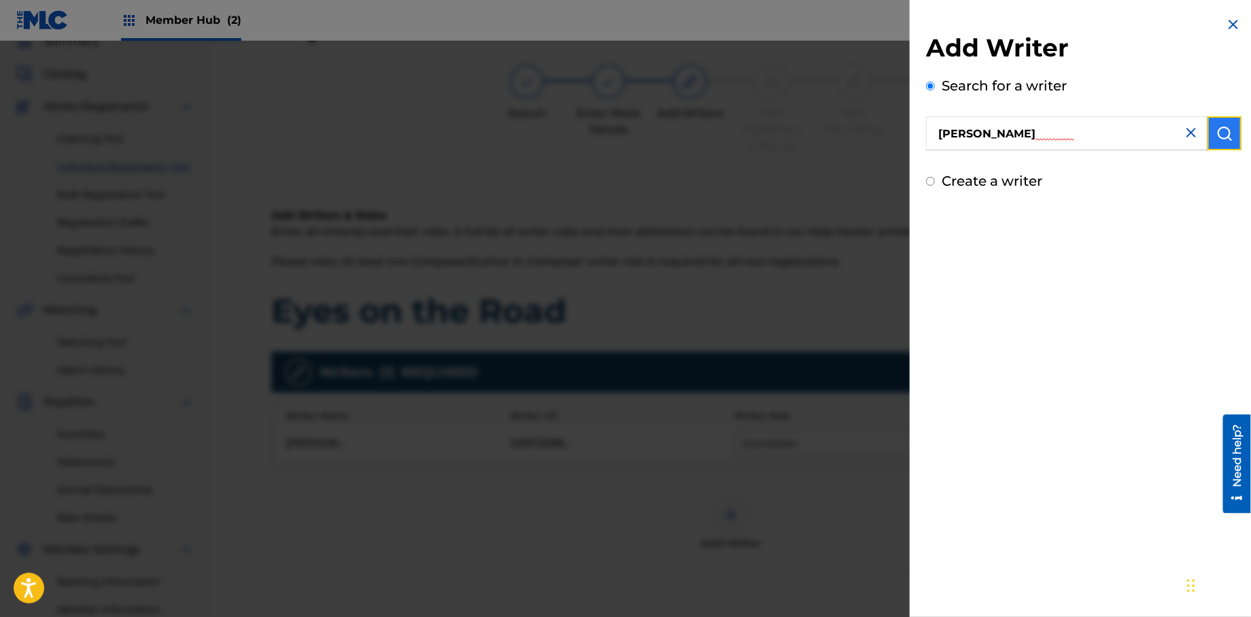
click at [1222, 139] on img "submit" at bounding box center [1224, 133] width 16 height 16
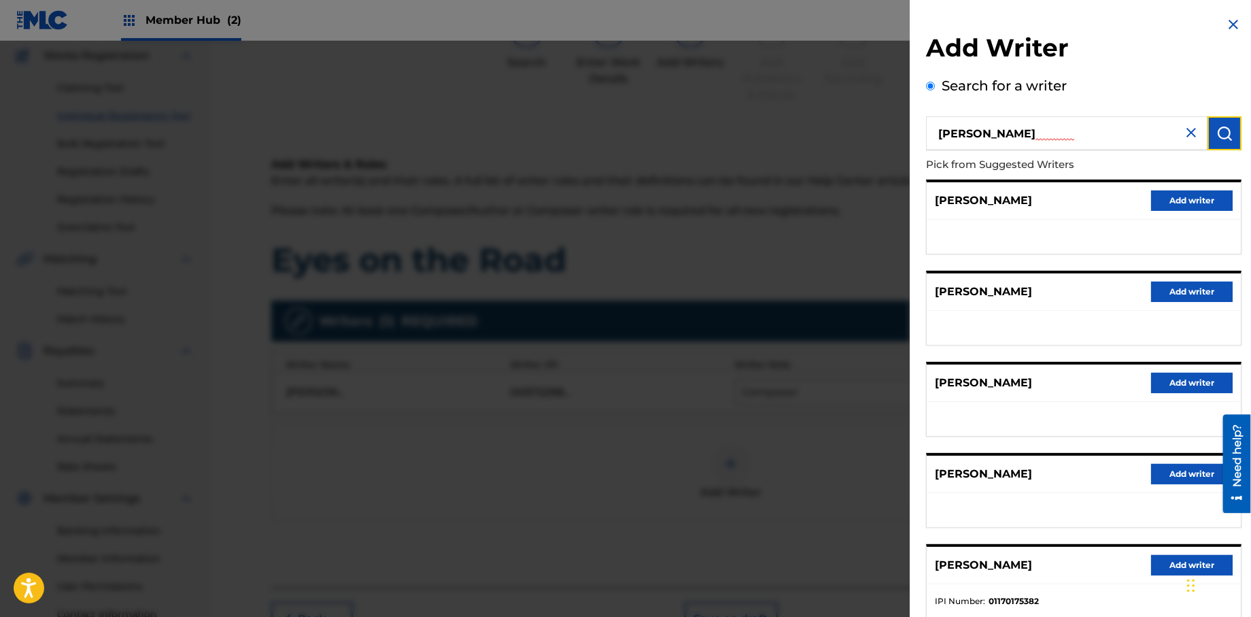
scroll to position [114, 0]
click at [1153, 562] on button "Add writer" at bounding box center [1192, 565] width 82 height 20
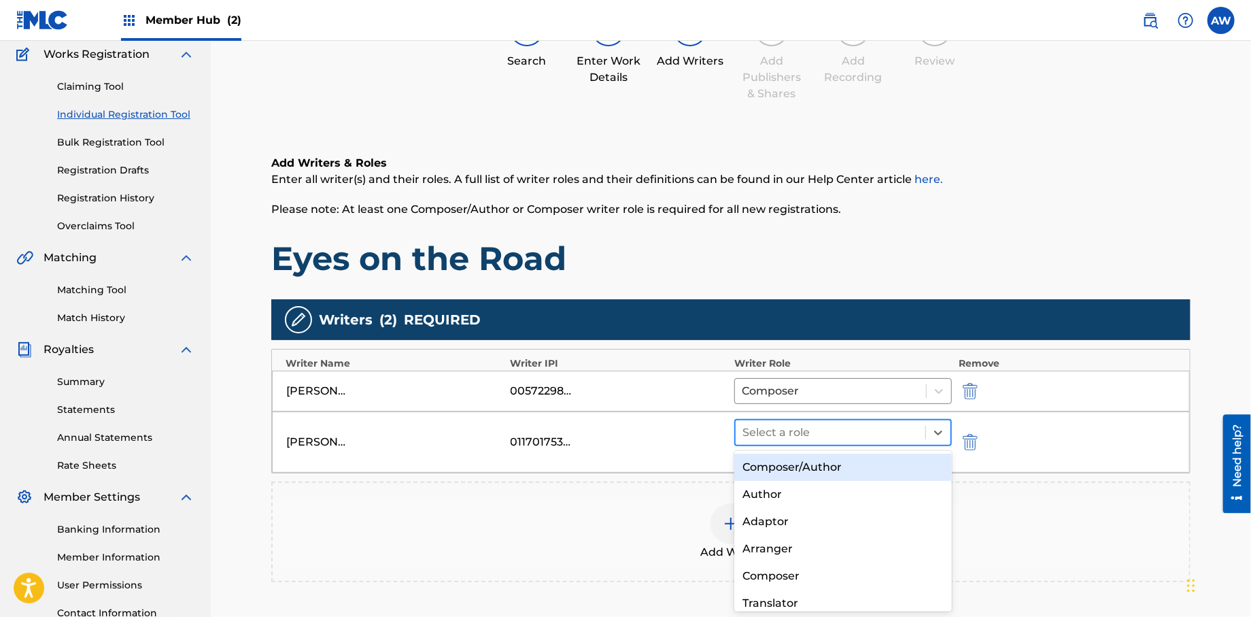
click at [765, 439] on div at bounding box center [830, 432] width 176 height 19
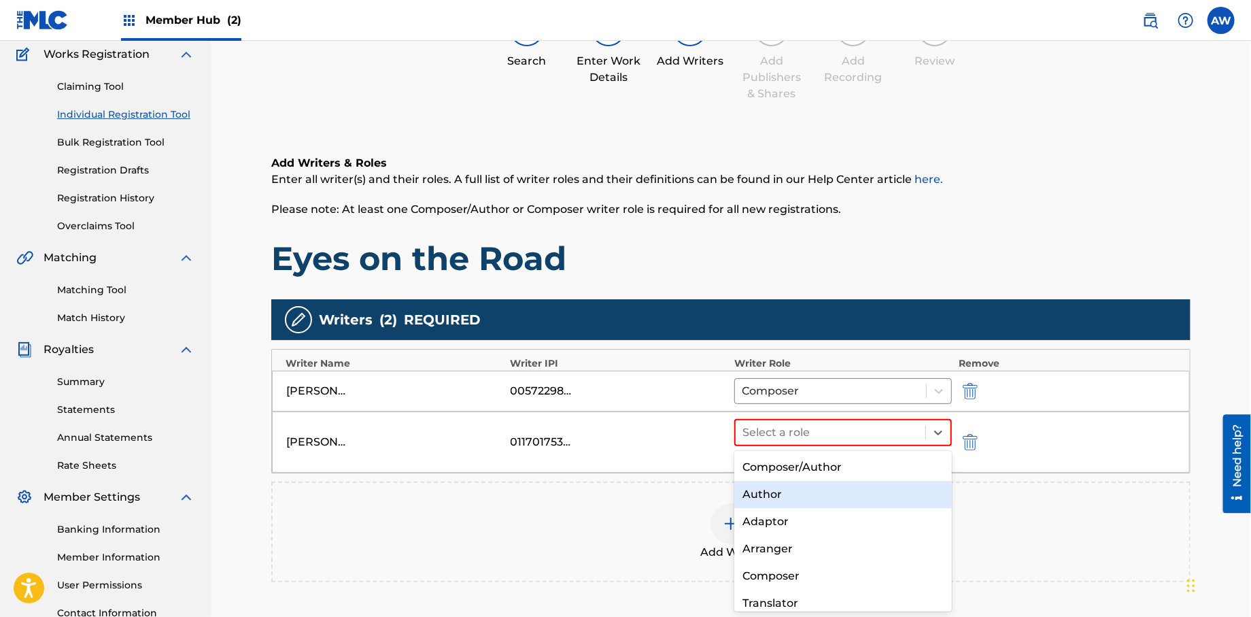
click at [777, 500] on div "Author" at bounding box center [843, 494] width 218 height 27
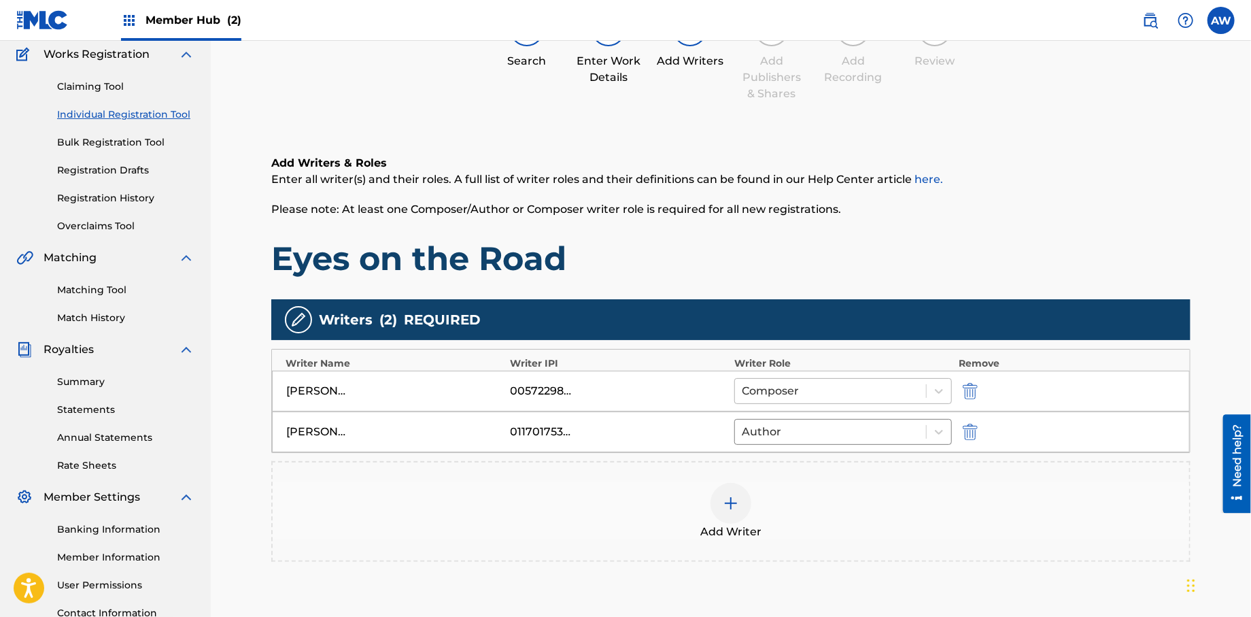
click at [851, 396] on div at bounding box center [830, 390] width 177 height 19
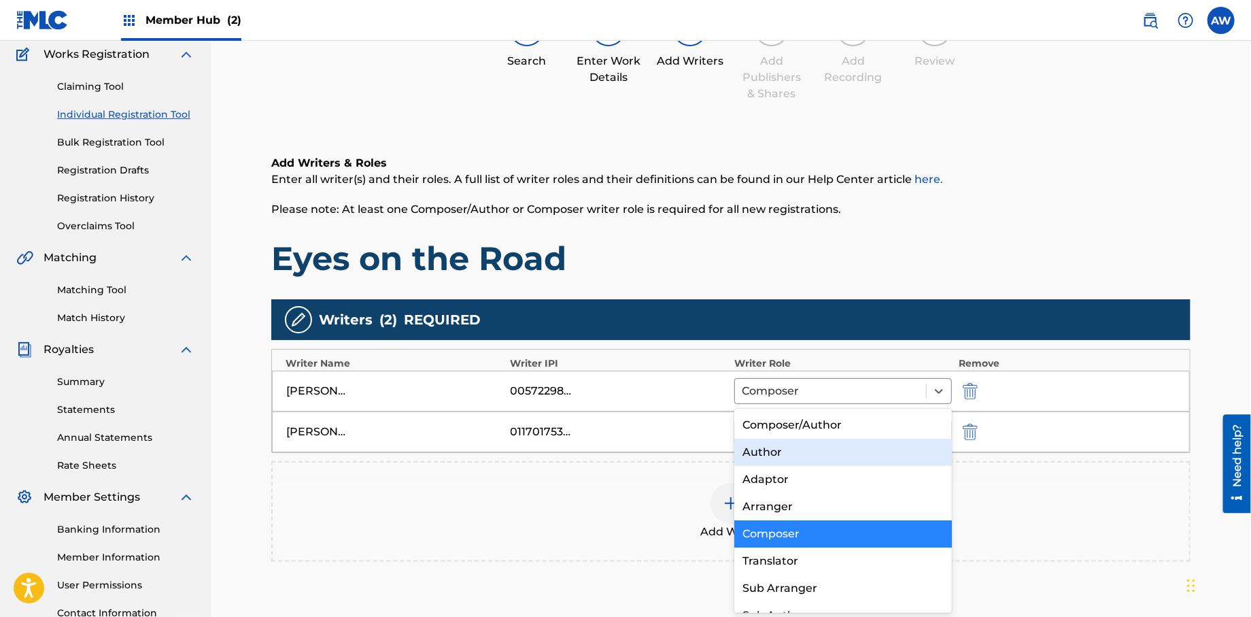
click at [801, 447] on div "Author" at bounding box center [843, 452] width 218 height 27
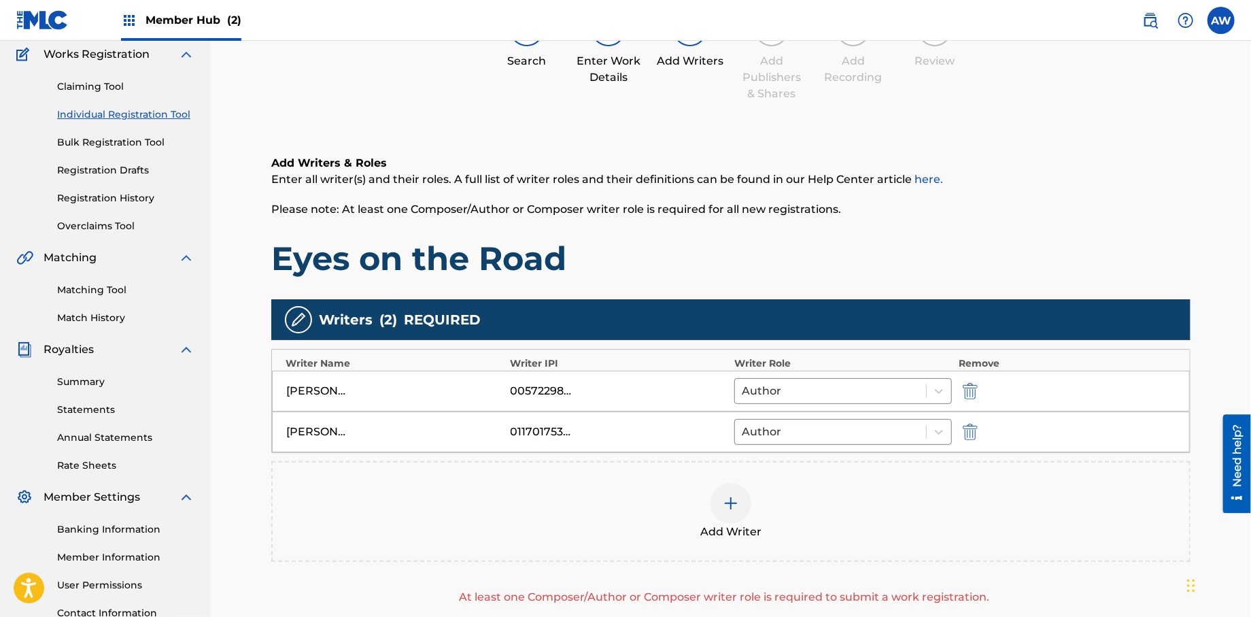
click at [732, 502] on img at bounding box center [731, 503] width 16 height 16
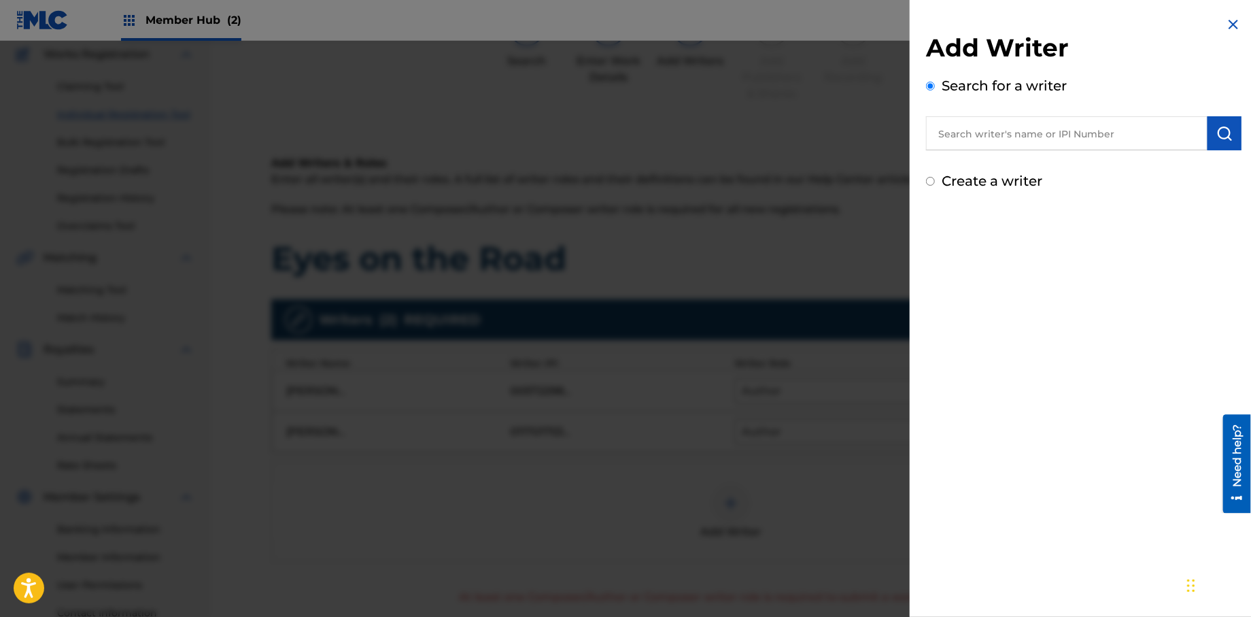
click at [929, 181] on input "Create a writer" at bounding box center [930, 181] width 9 height 9
radio input "false"
radio input "true"
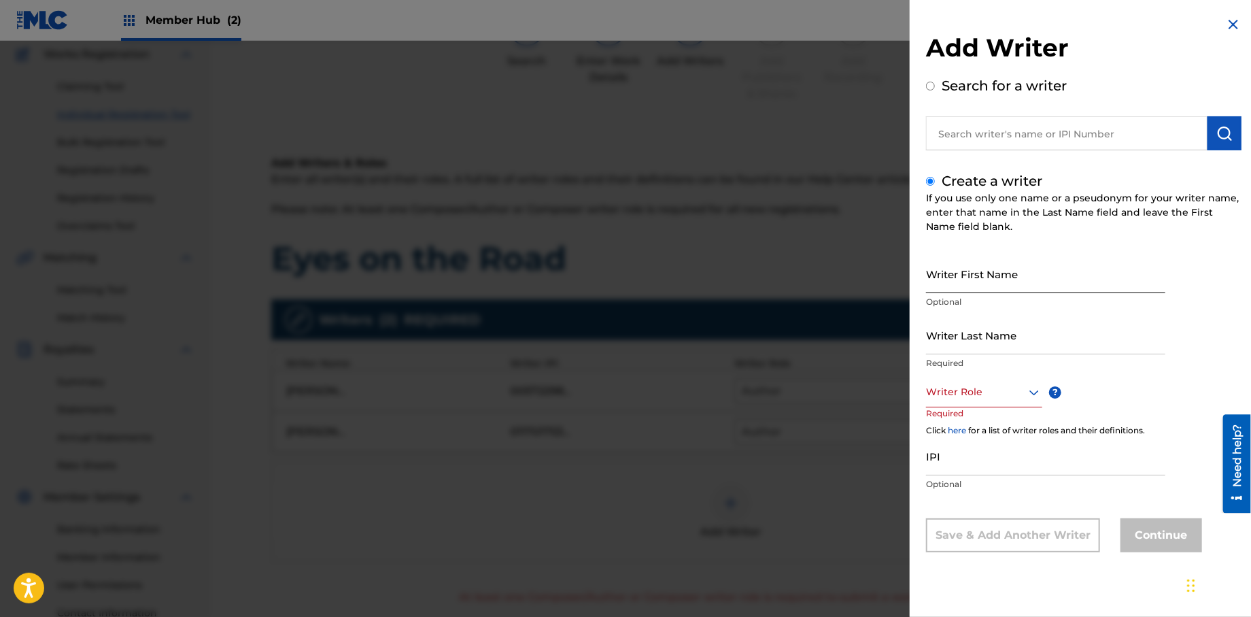
click at [958, 287] on input "Writer First Name" at bounding box center [1045, 273] width 239 height 39
type input "[PERSON_NAME]"
click at [989, 343] on input "Writer Last Name" at bounding box center [1045, 334] width 239 height 39
type input "[PERSON_NAME]"
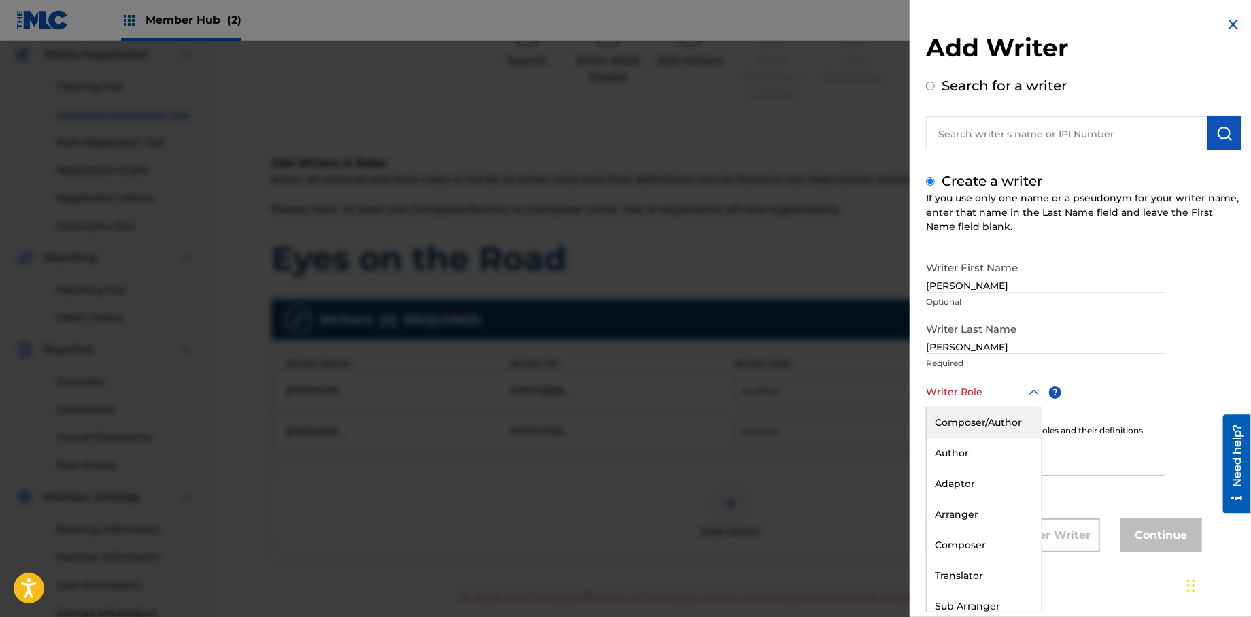
click at [953, 394] on div at bounding box center [984, 391] width 116 height 17
click at [974, 538] on div "Composer" at bounding box center [984, 545] width 115 height 31
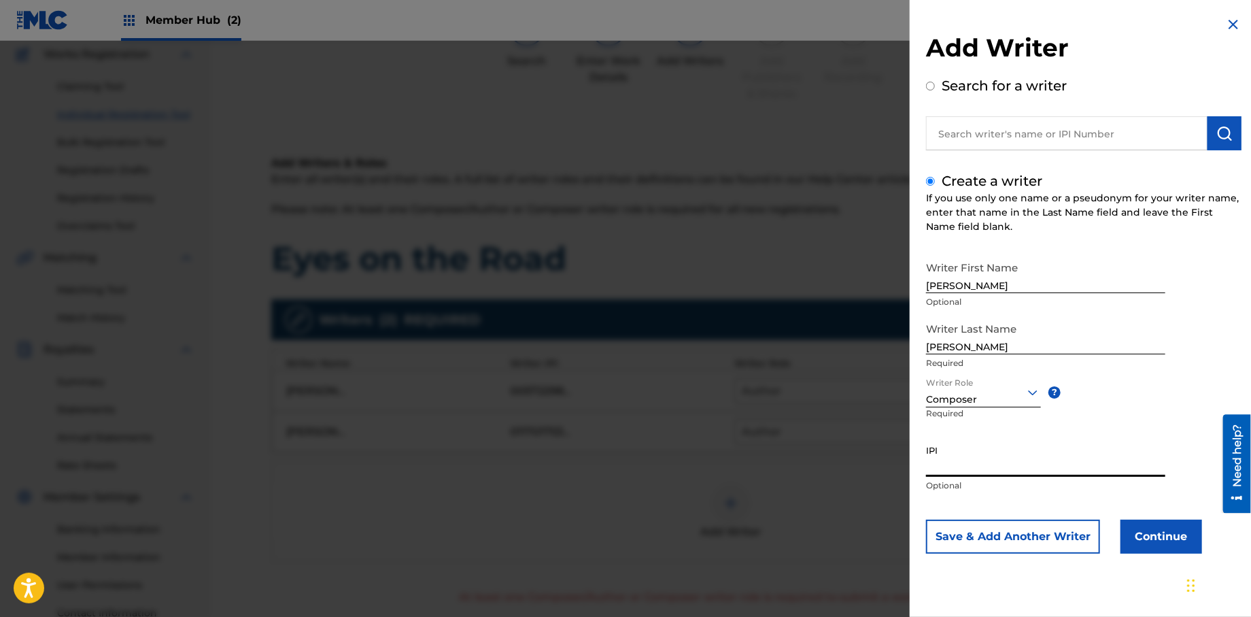
click at [976, 473] on input "IPI" at bounding box center [1045, 457] width 239 height 39
type input "572298521"
click at [1166, 534] on button "Continue" at bounding box center [1161, 536] width 82 height 34
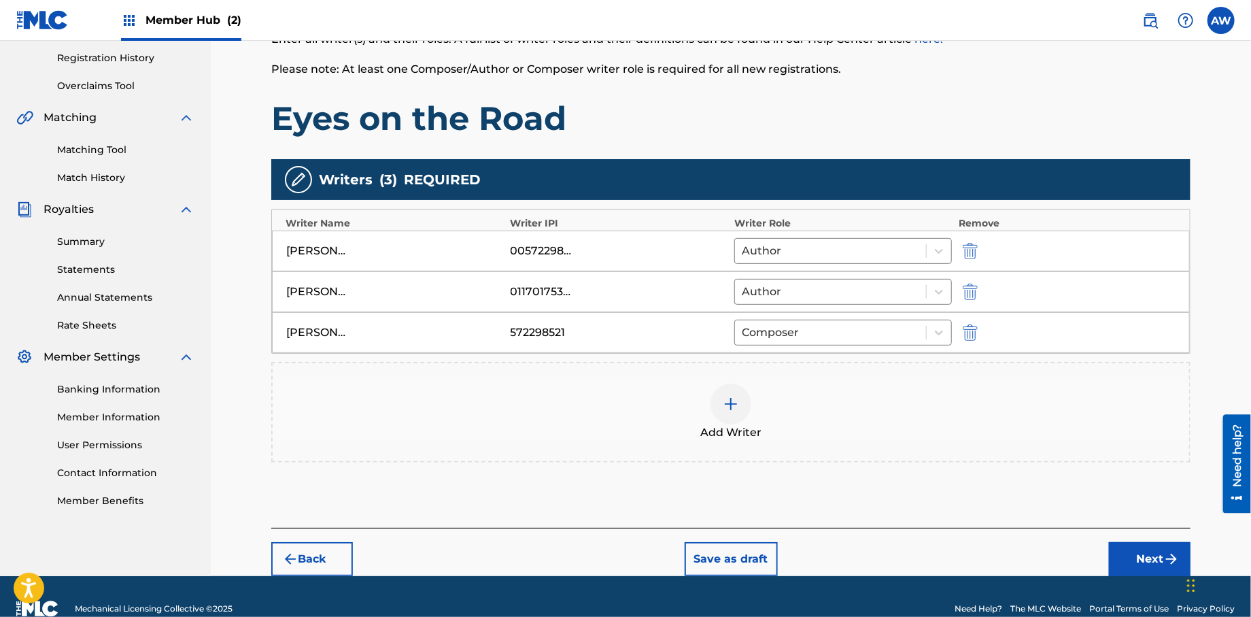
scroll to position [258, 0]
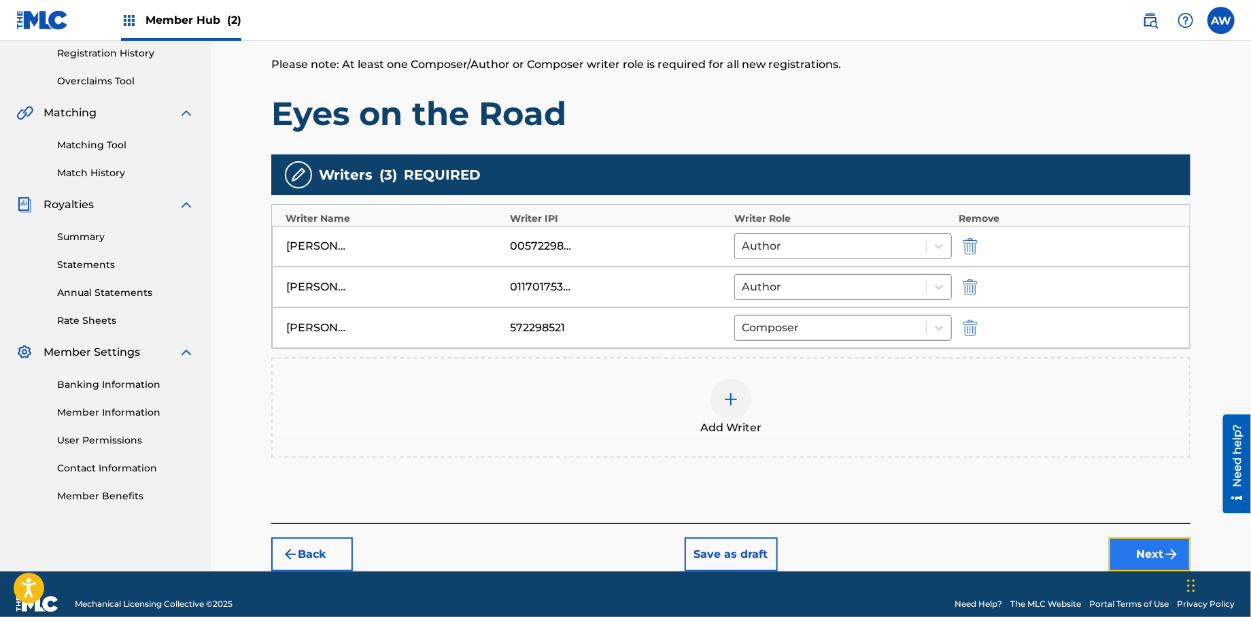
click at [1158, 553] on button "Next" at bounding box center [1150, 554] width 82 height 34
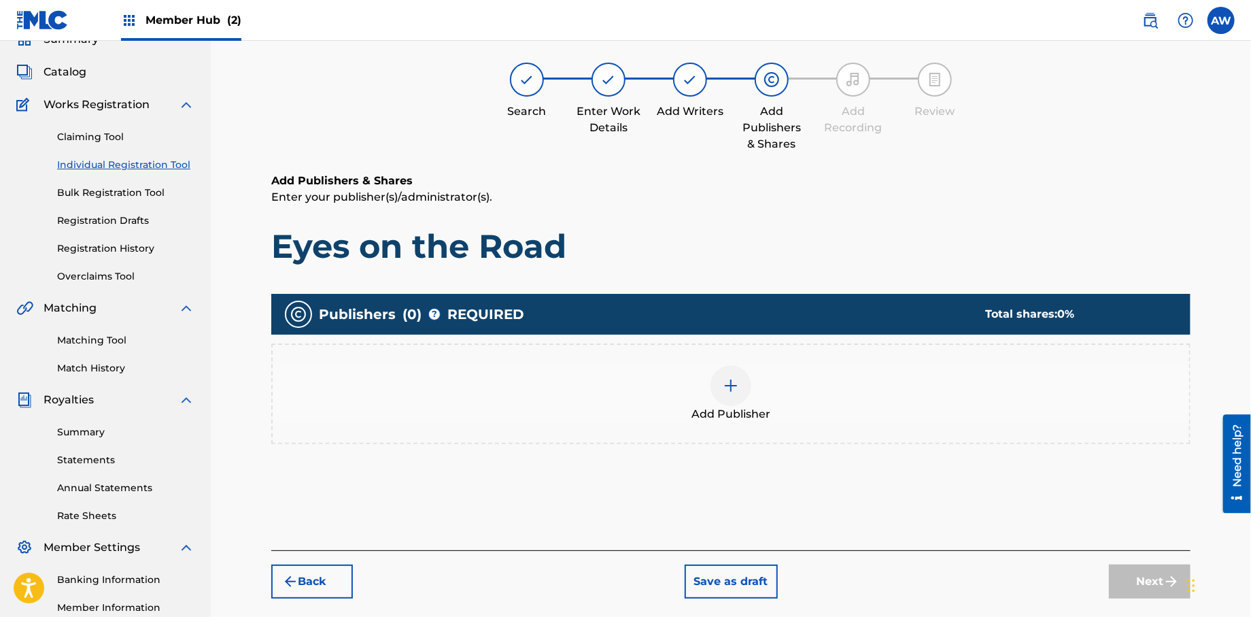
scroll to position [61, 0]
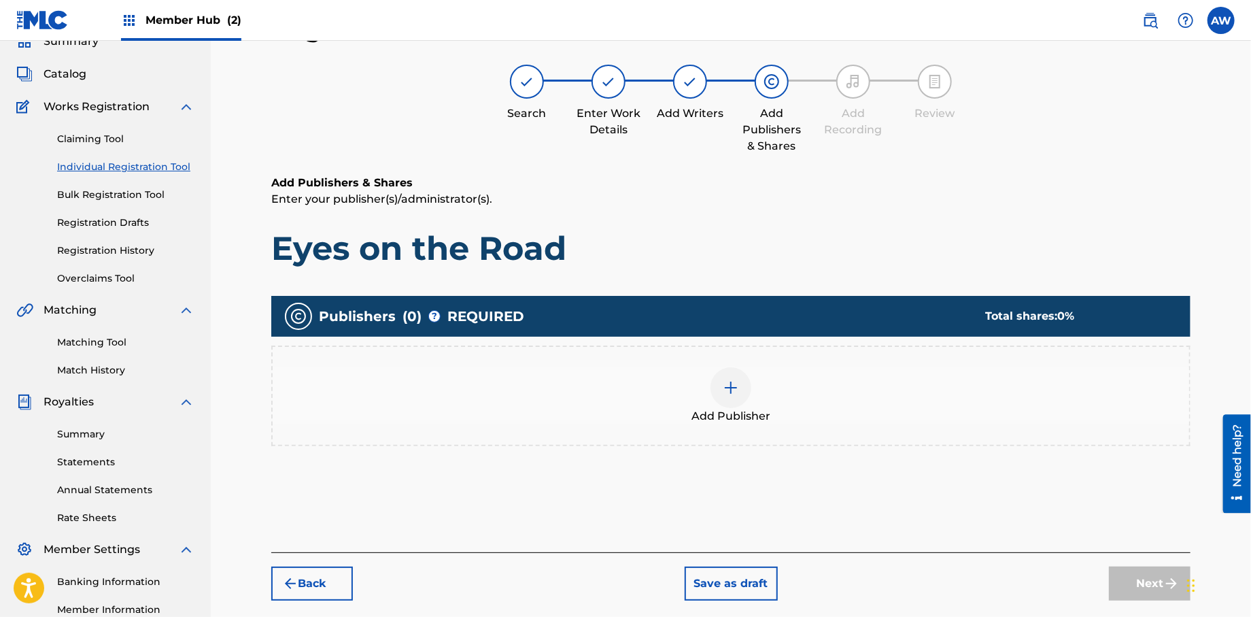
click at [728, 379] on img at bounding box center [731, 387] width 16 height 16
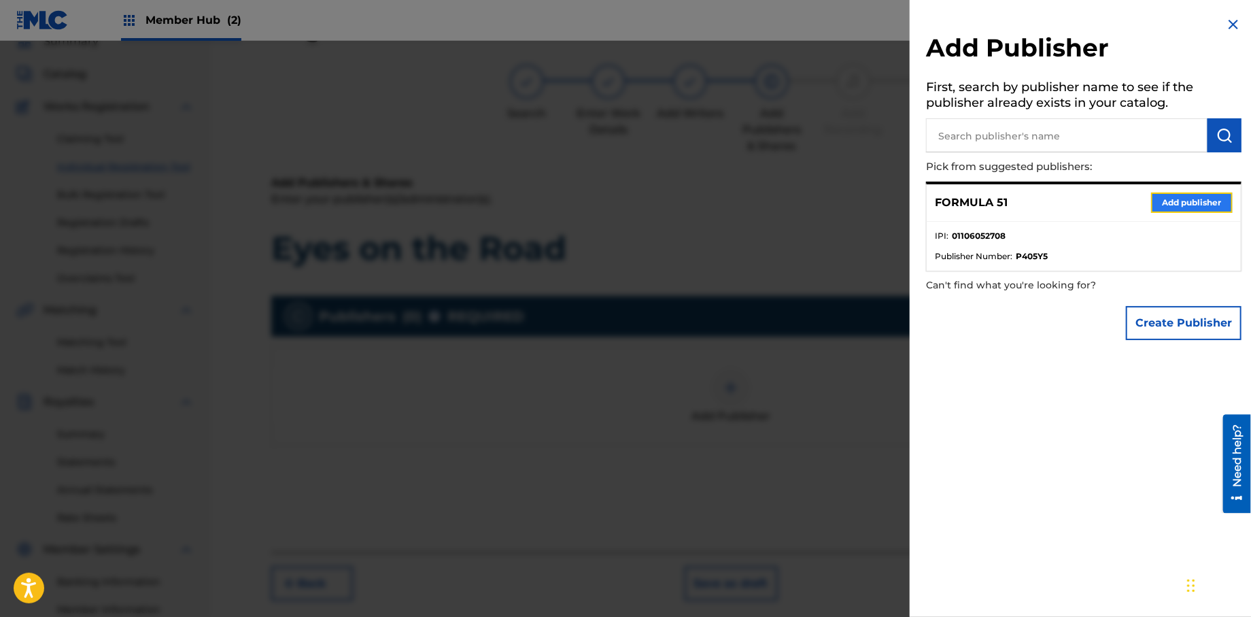
click at [1182, 206] on button "Add publisher" at bounding box center [1192, 202] width 82 height 20
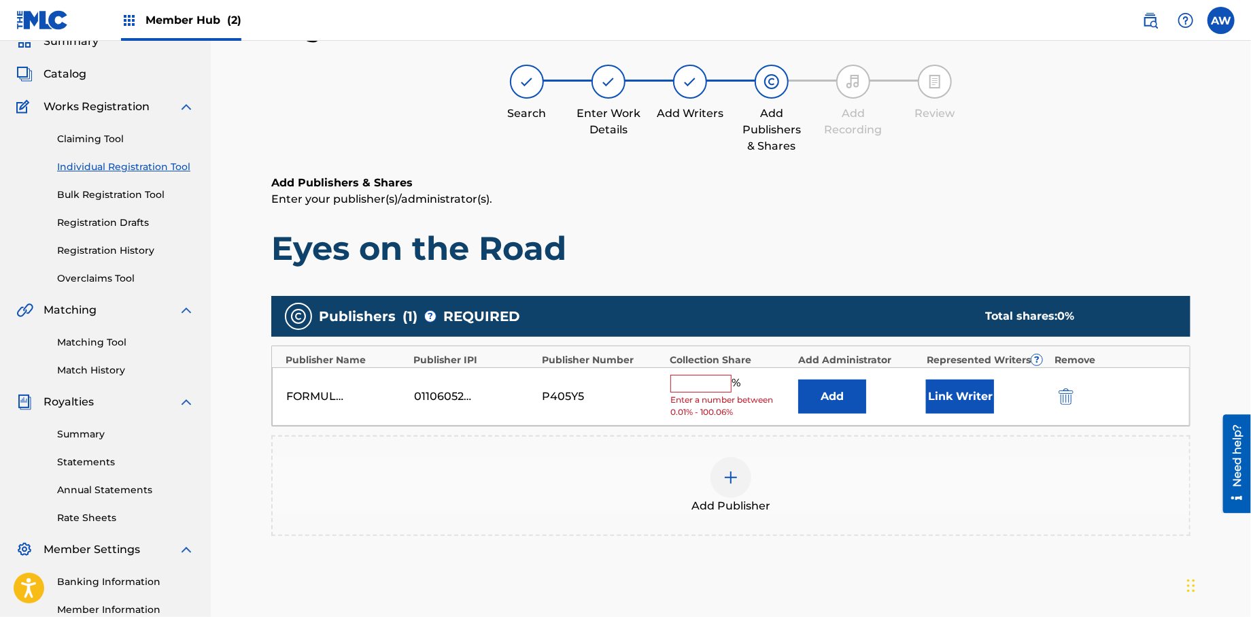
click at [688, 381] on input "text" at bounding box center [700, 384] width 61 height 18
type input "100"
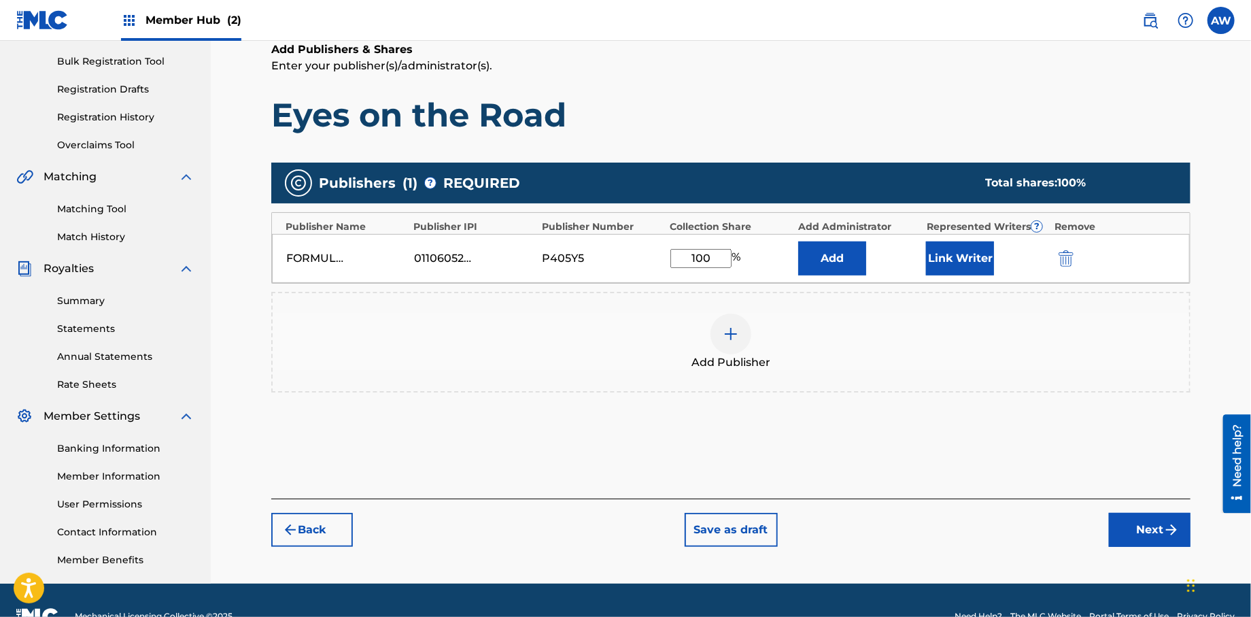
scroll to position [199, 0]
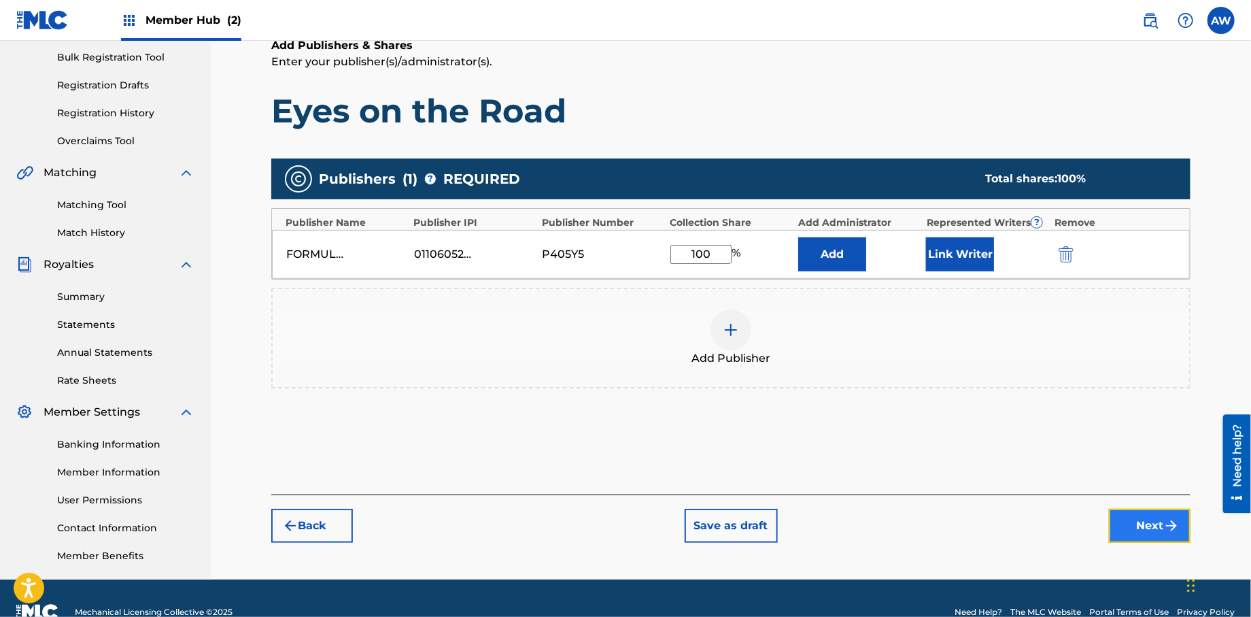
click at [1147, 519] on button "Next" at bounding box center [1150, 526] width 82 height 34
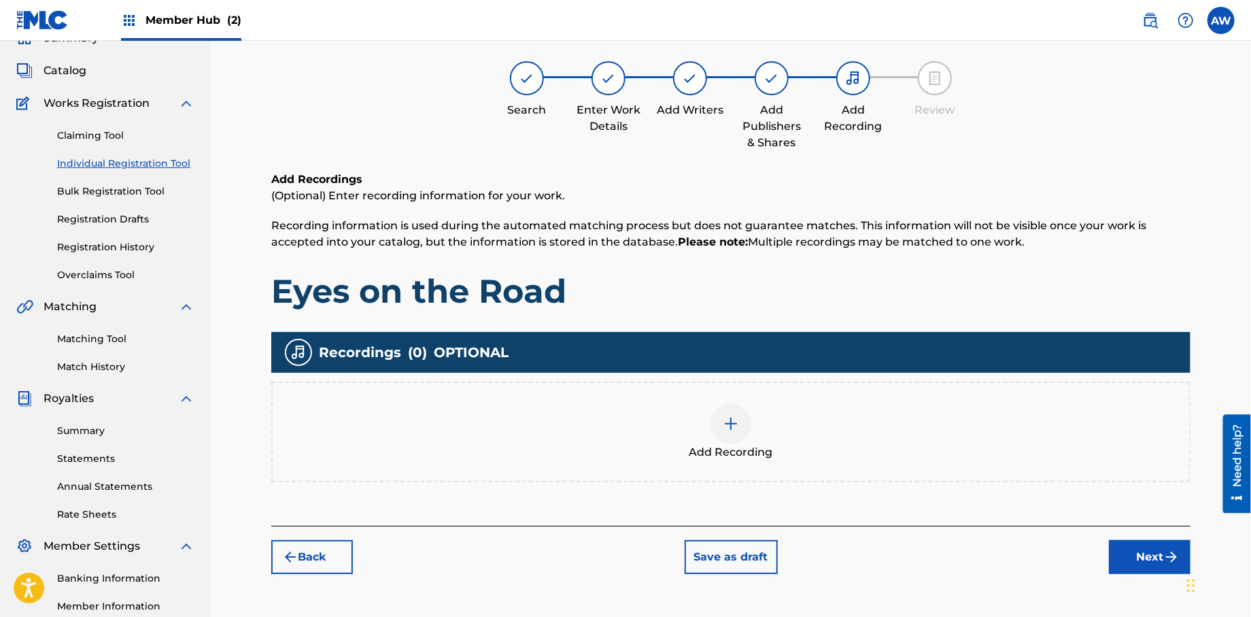
scroll to position [61, 0]
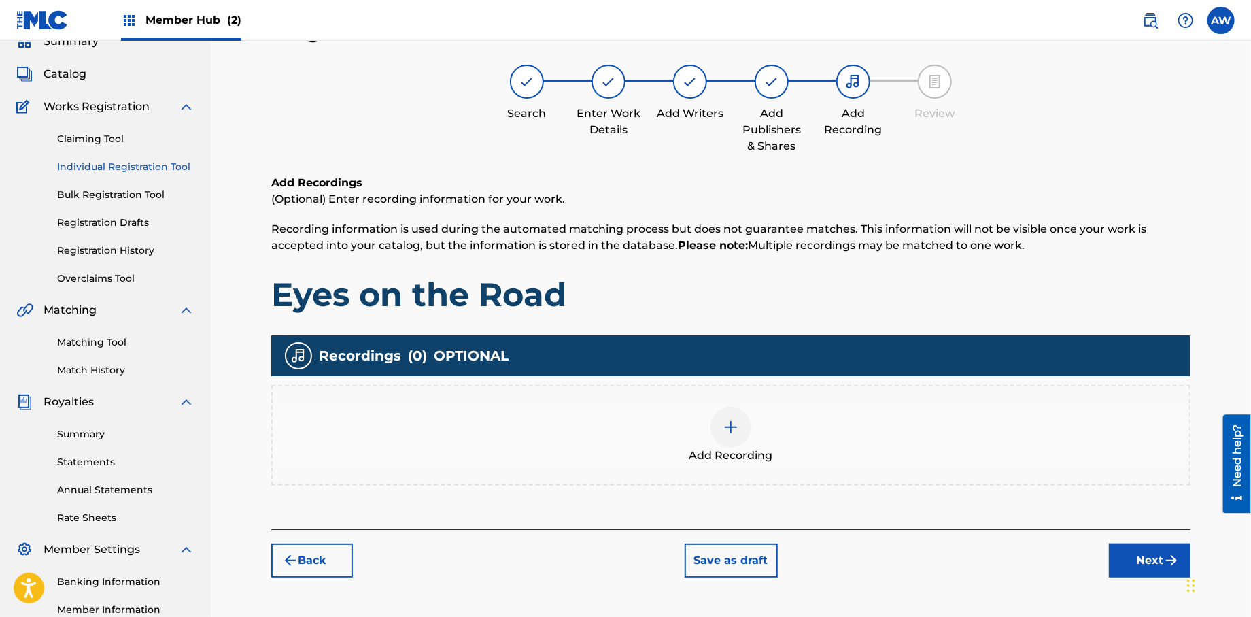
click at [726, 434] on div at bounding box center [730, 427] width 41 height 41
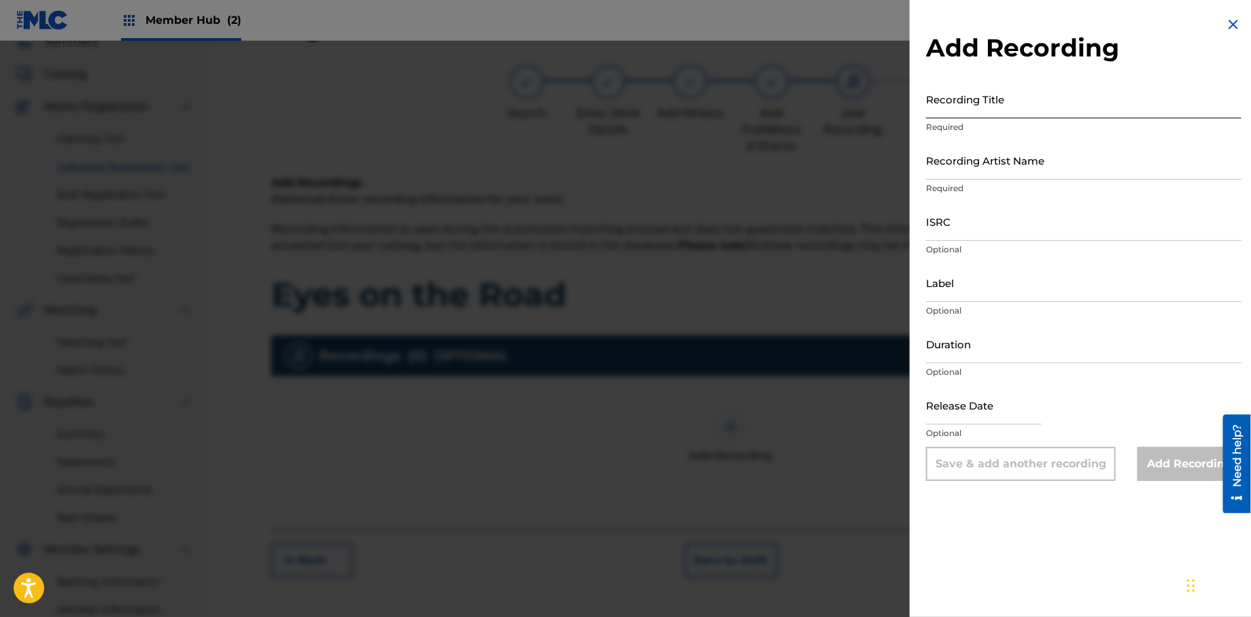
click at [956, 110] on input "Recording Title" at bounding box center [1083, 99] width 315 height 39
type input "Papers, Vol 1."
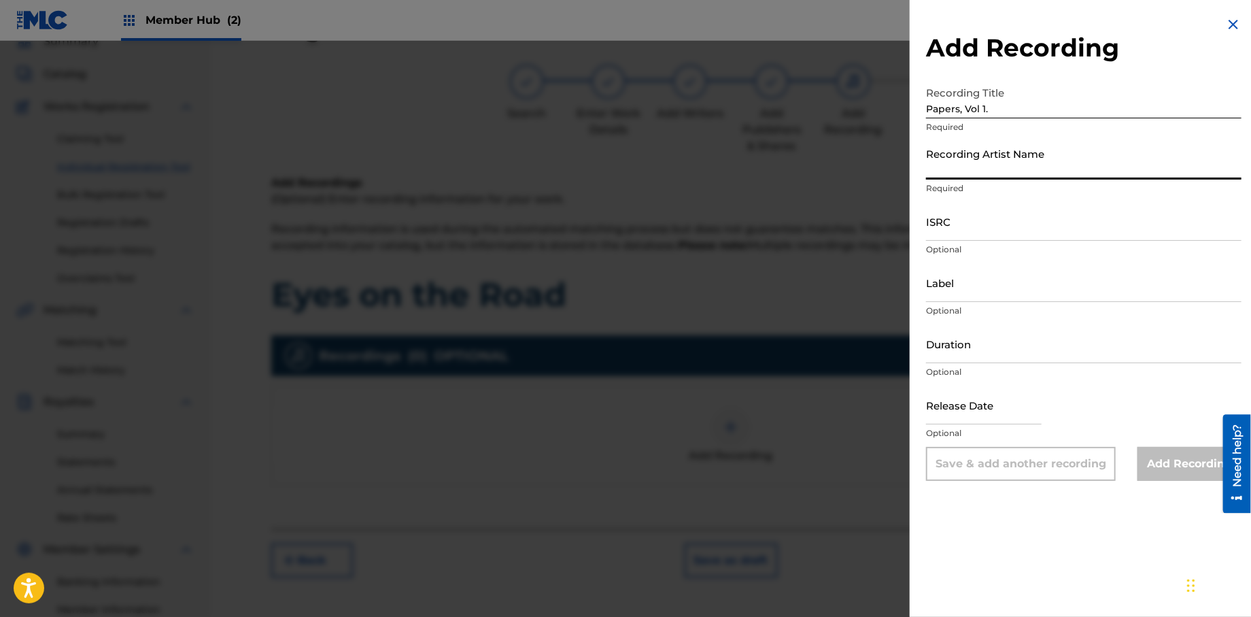
click at [981, 168] on input "Recording Artist Name" at bounding box center [1083, 160] width 315 height 39
type input "T-Rock"
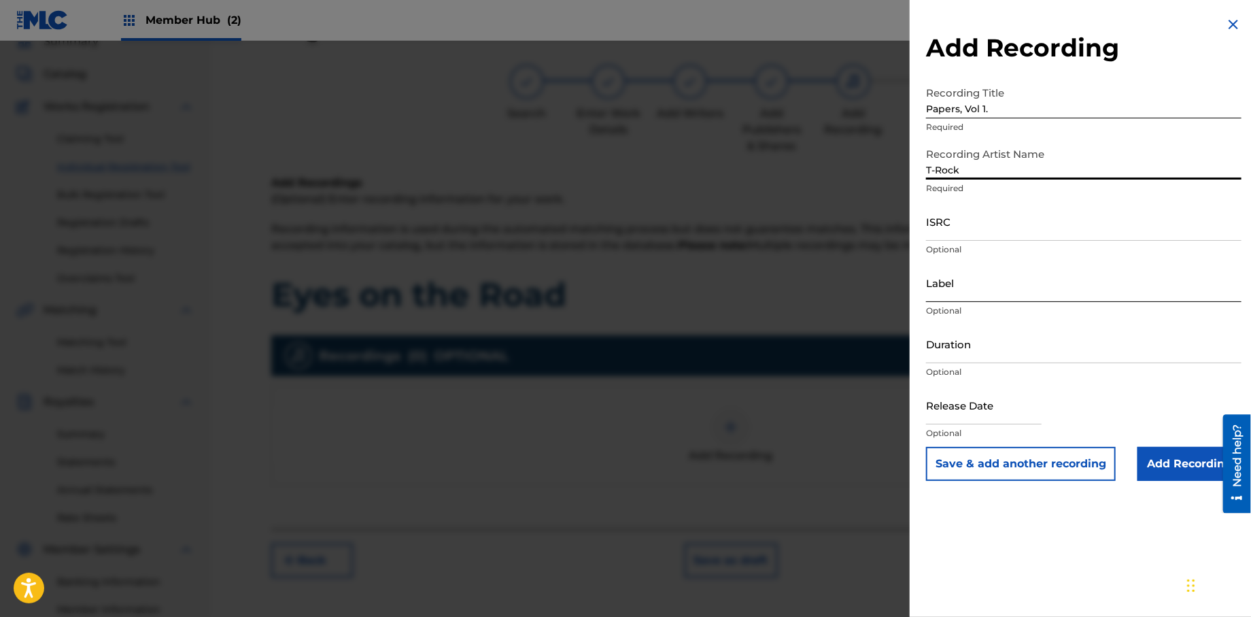
click at [980, 293] on input "Label" at bounding box center [1083, 282] width 315 height 39
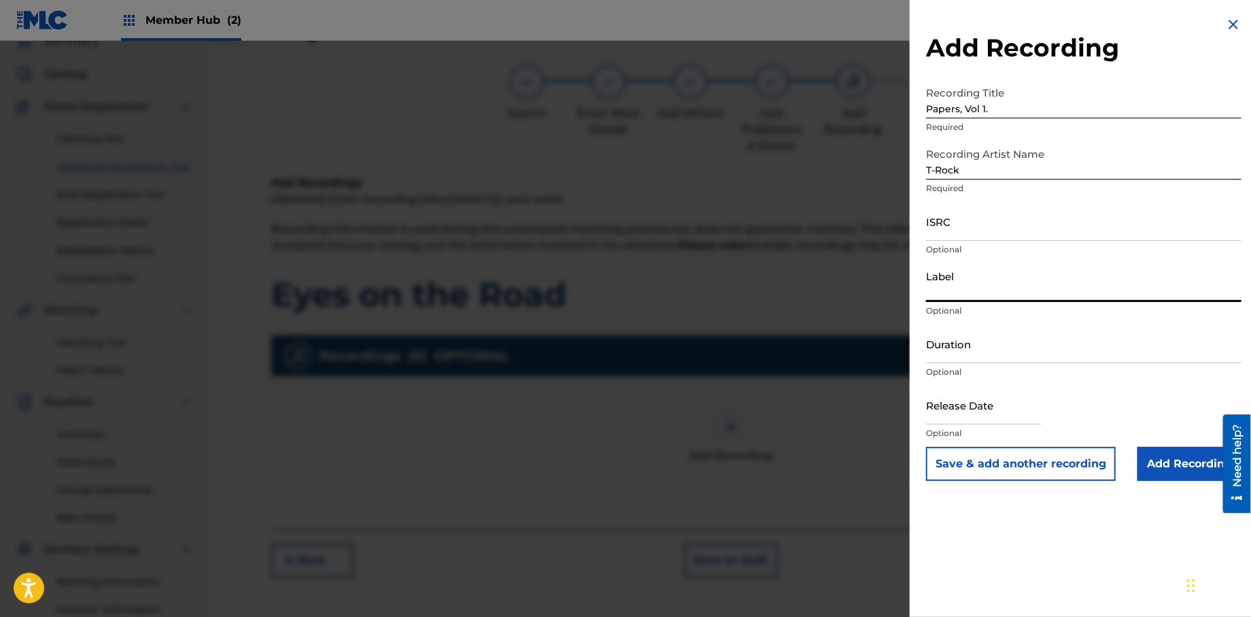
type input "Rock Solid Music"
click at [978, 419] on input "text" at bounding box center [984, 404] width 116 height 39
select select "8"
select select "2025"
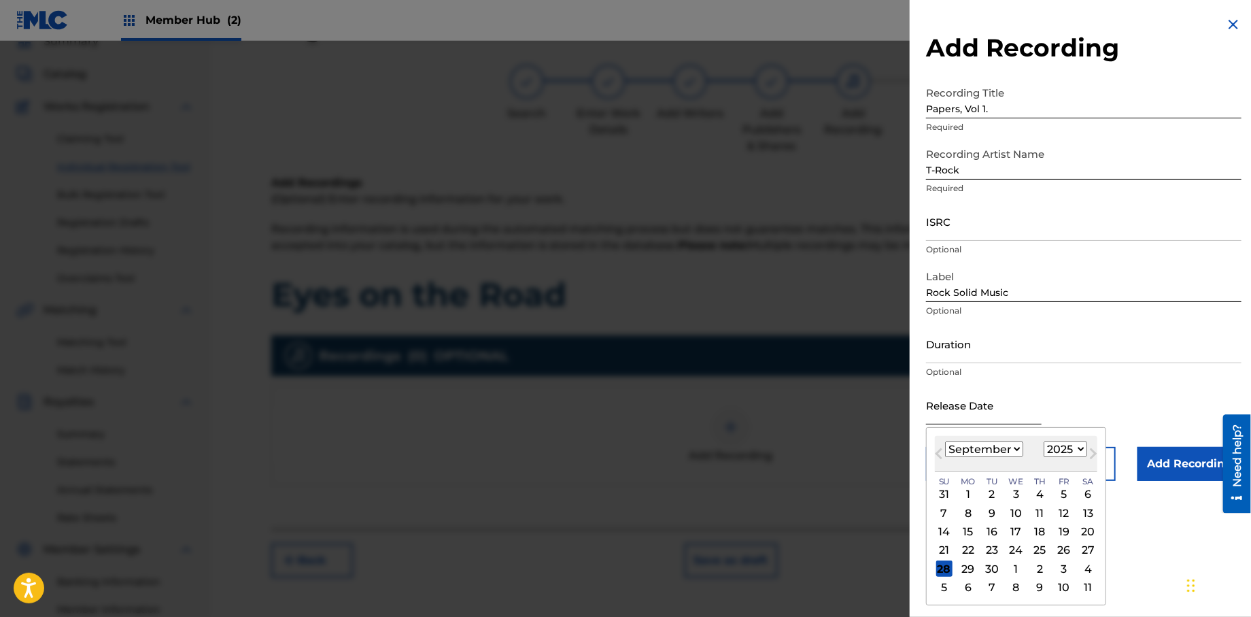
type input "[DATE]"
select select "0"
select select "2013"
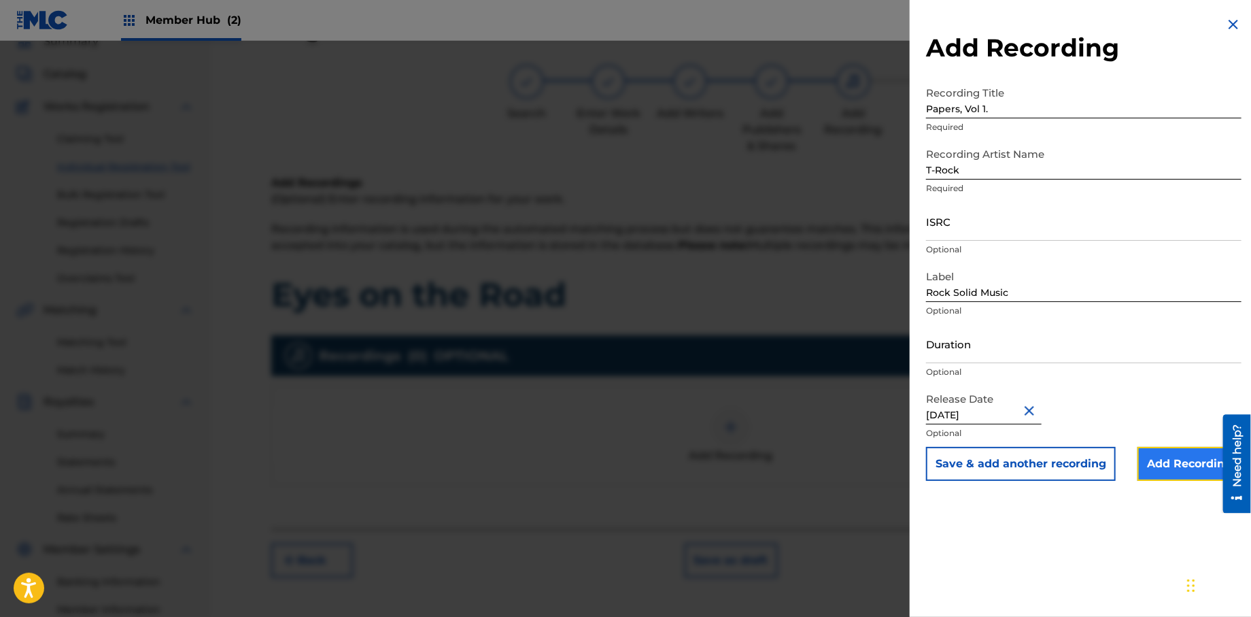
click at [1150, 473] on input "Add Recording" at bounding box center [1189, 464] width 104 height 34
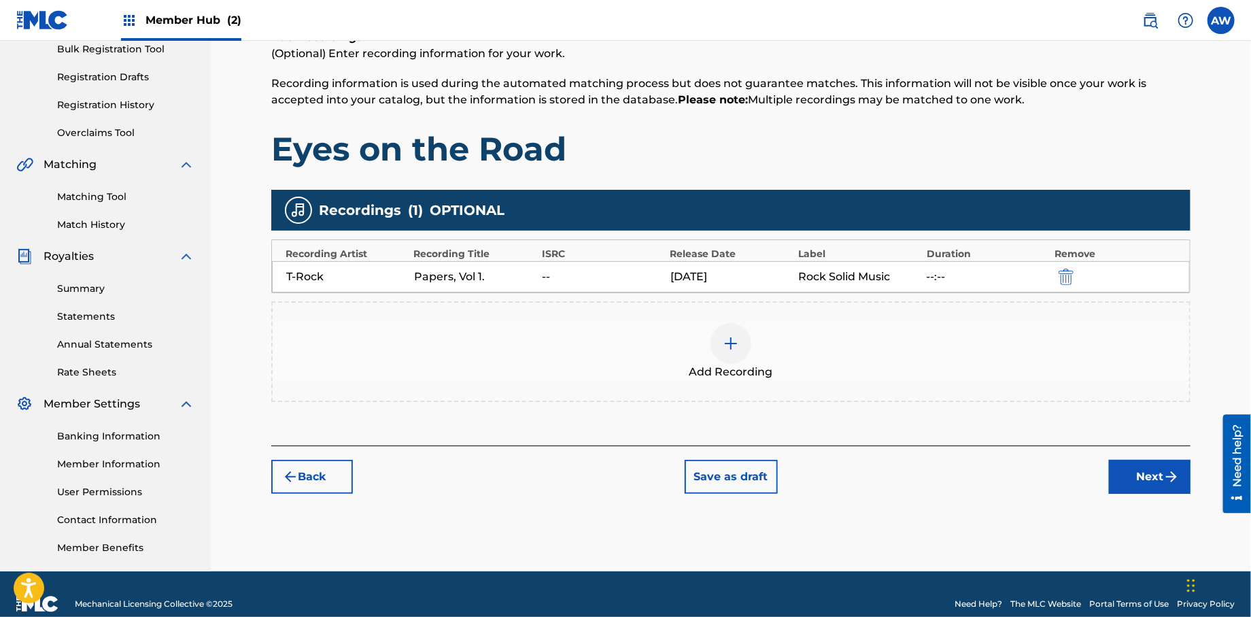
scroll to position [218, 0]
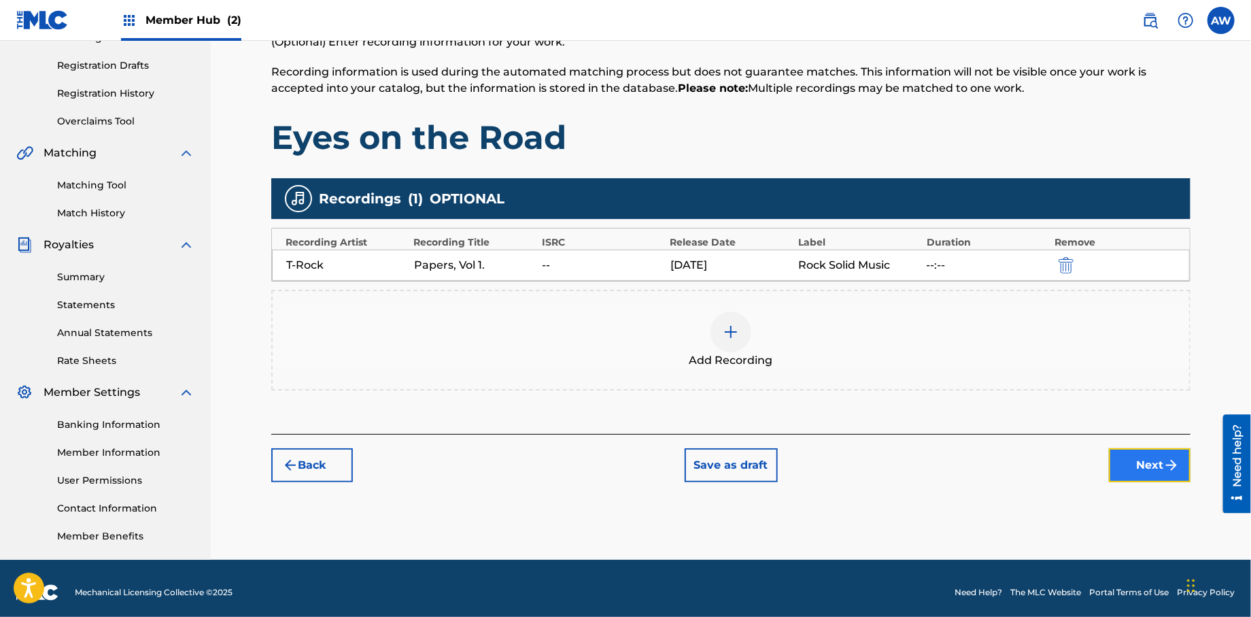
click at [1140, 462] on button "Next" at bounding box center [1150, 465] width 82 height 34
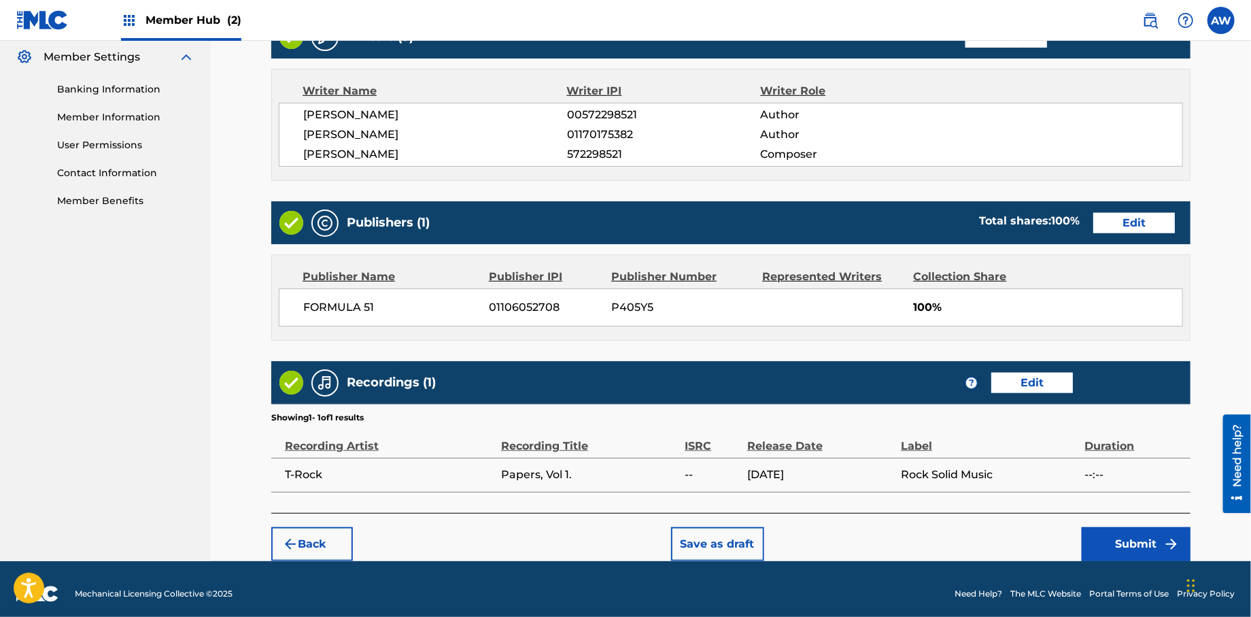
scroll to position [562, 0]
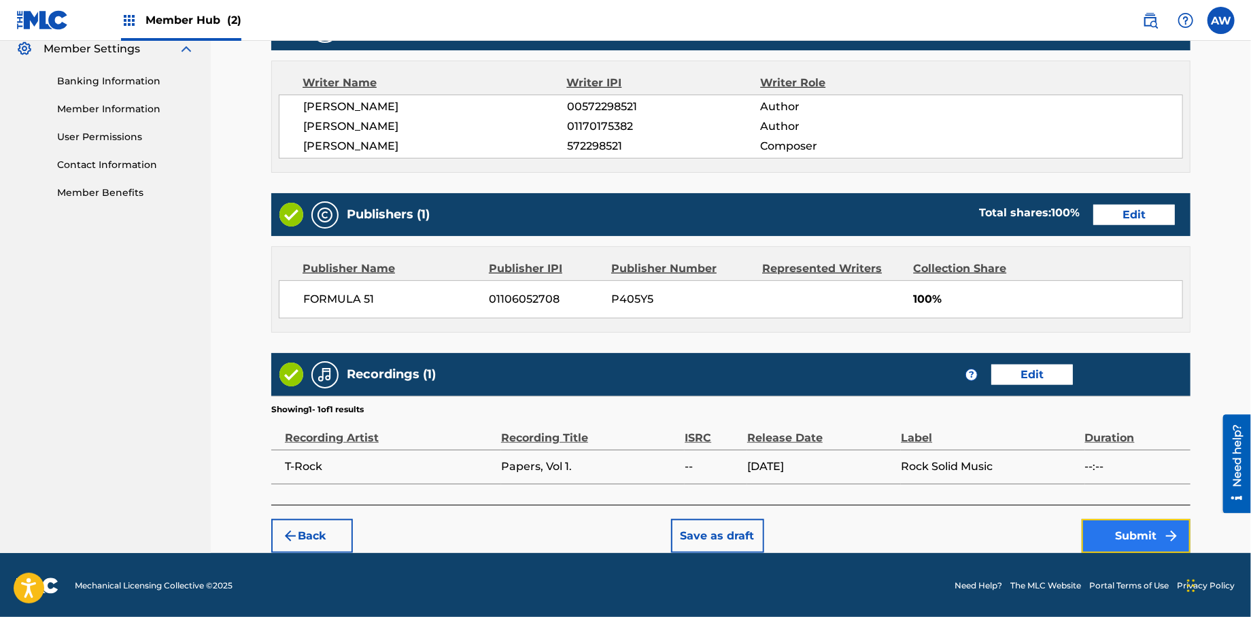
click at [1110, 545] on button "Submit" at bounding box center [1136, 536] width 109 height 34
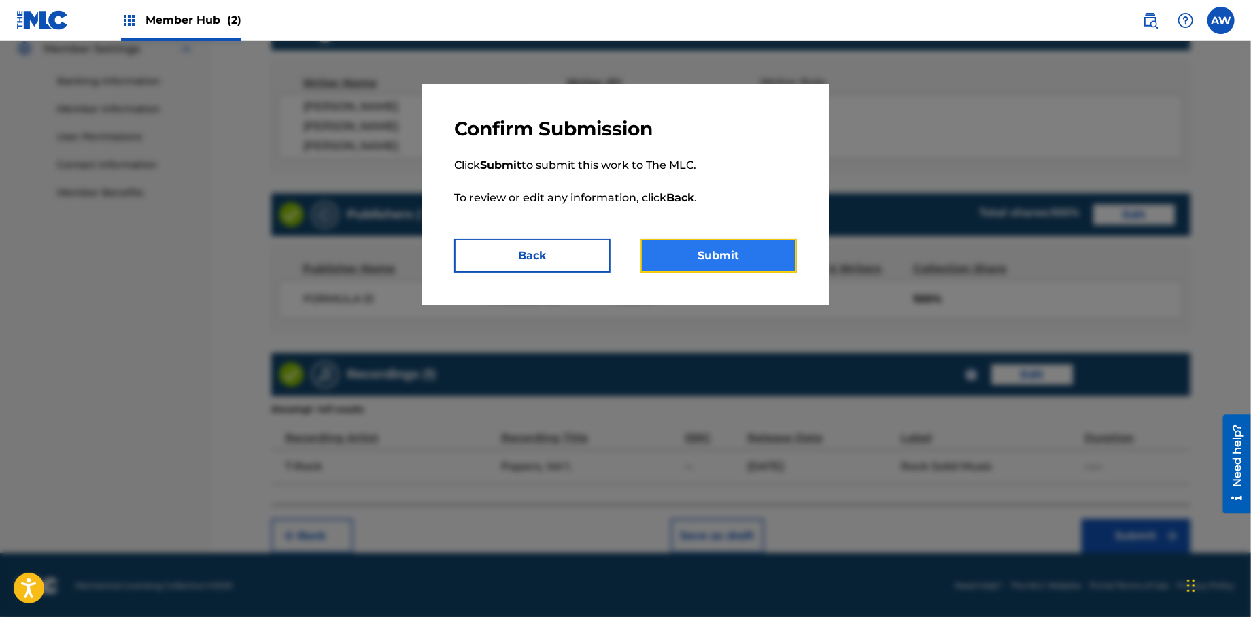
click at [704, 256] on button "Submit" at bounding box center [718, 256] width 156 height 34
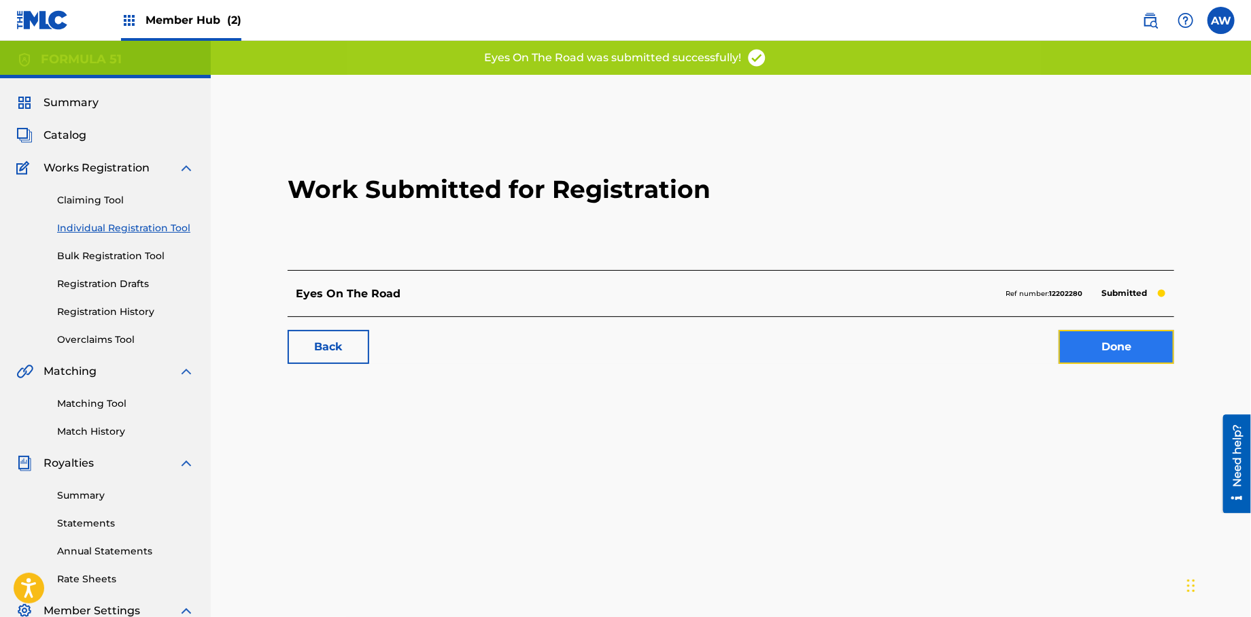
click at [1108, 357] on link "Done" at bounding box center [1117, 347] width 116 height 34
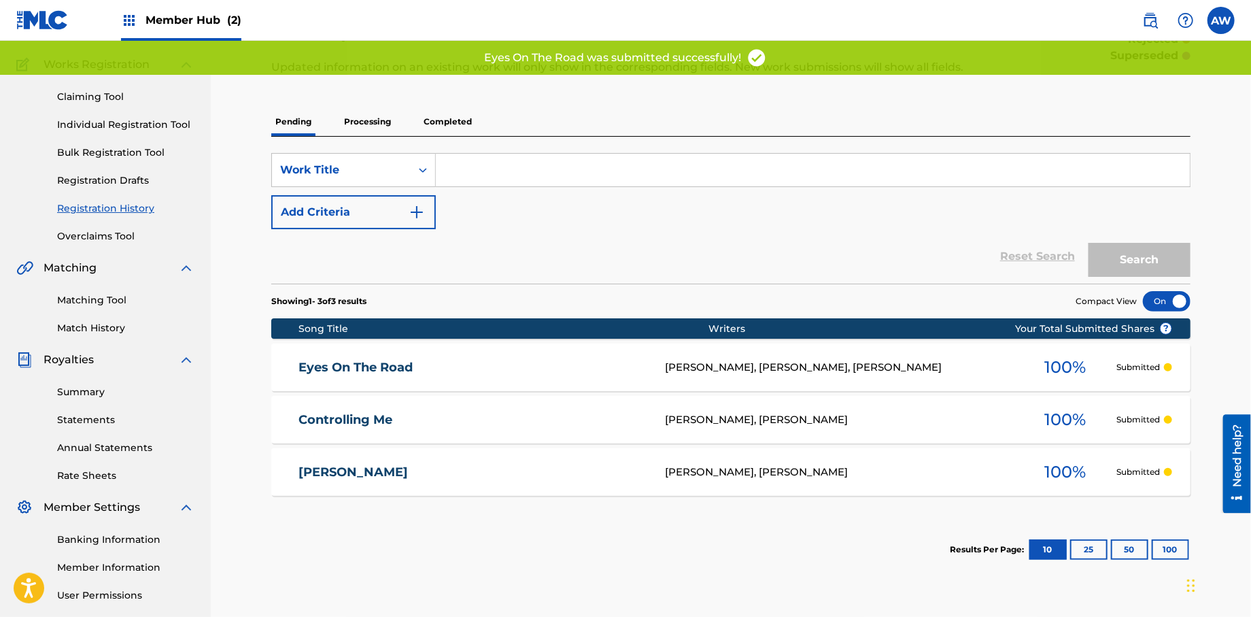
scroll to position [109, 0]
